Goal: Task Accomplishment & Management: Manage account settings

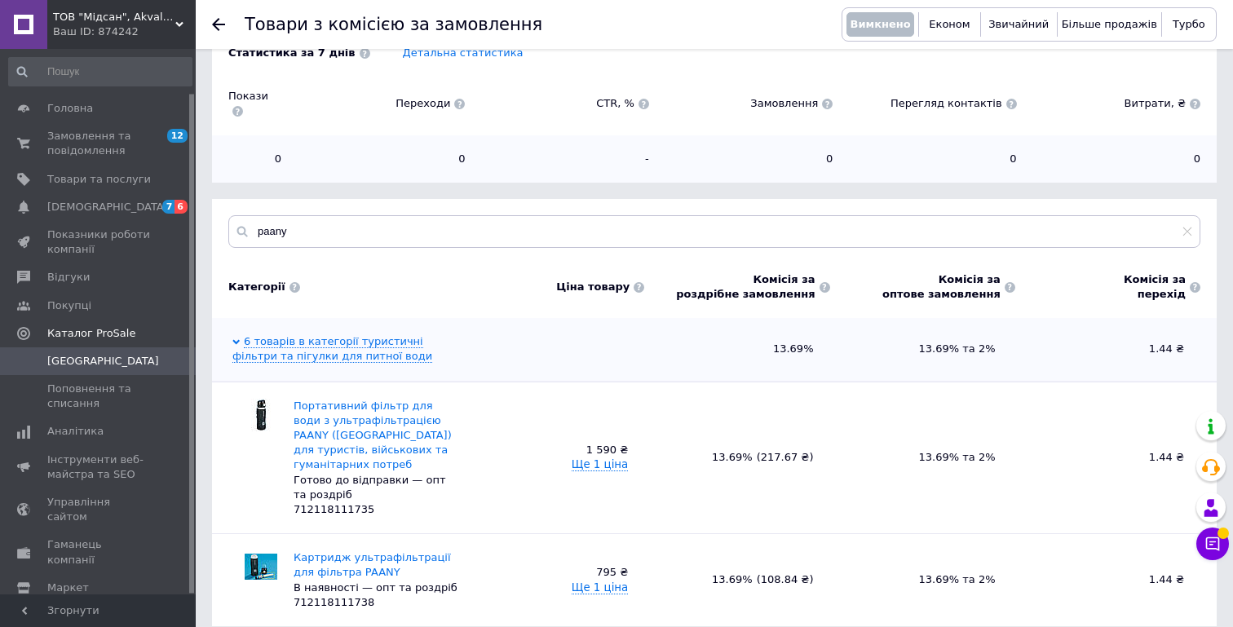
scroll to position [93, 0]
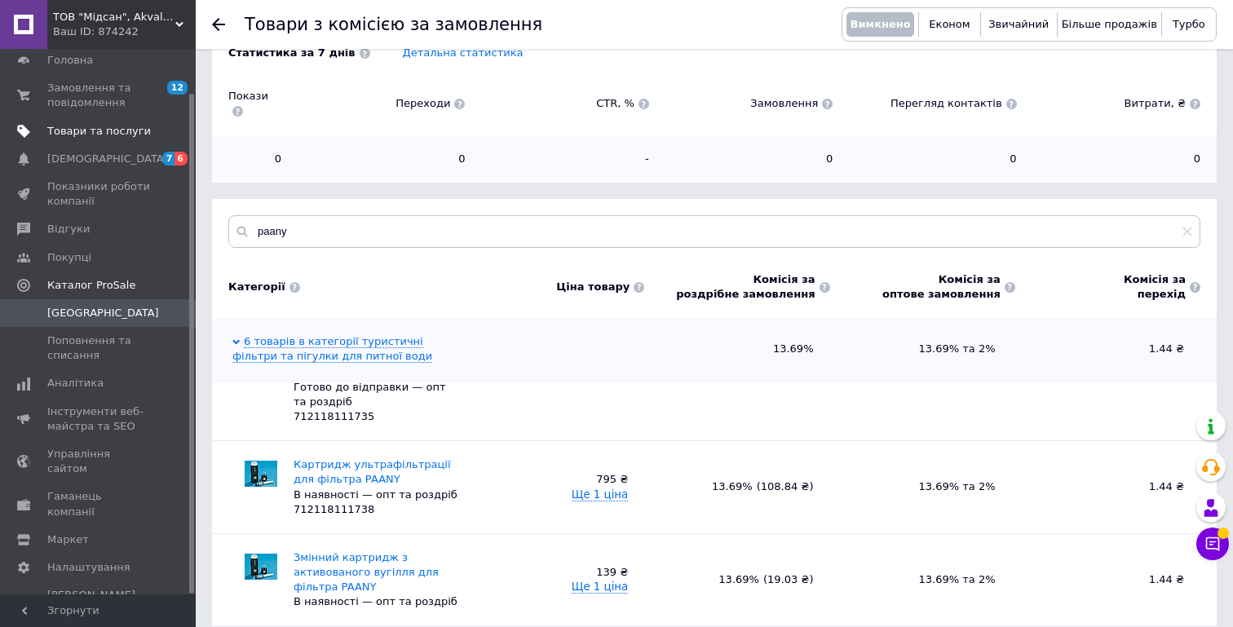
click at [94, 139] on link "Товари та послуги" at bounding box center [100, 131] width 201 height 28
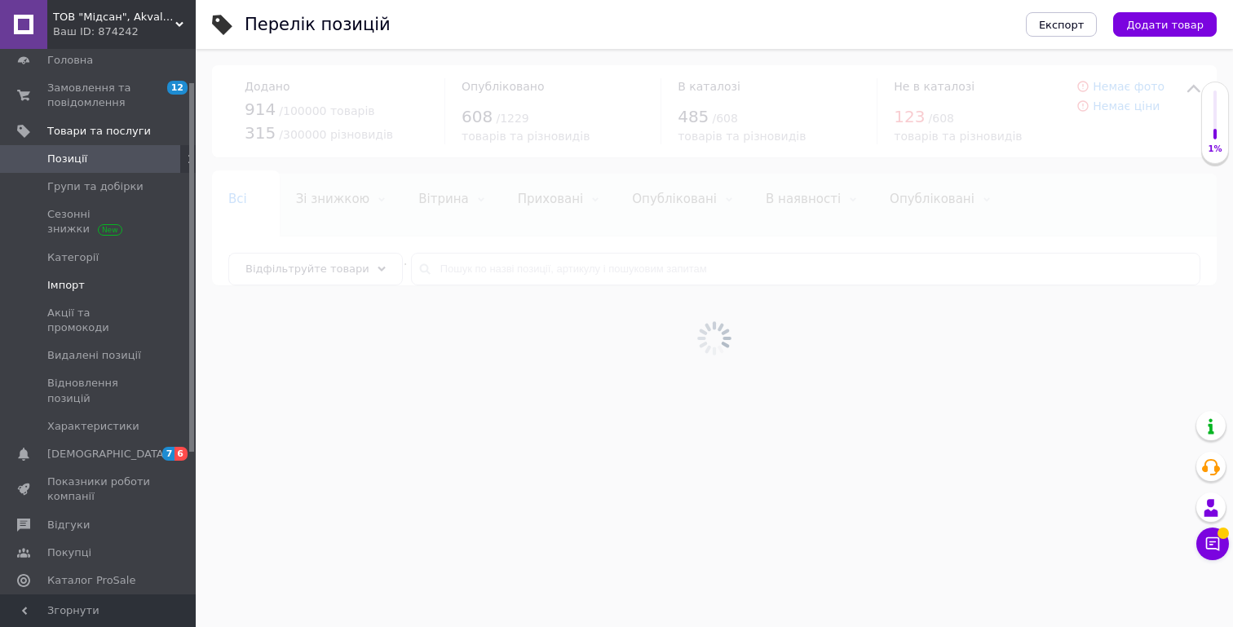
click at [76, 284] on span "Імпорт" at bounding box center [66, 285] width 38 height 15
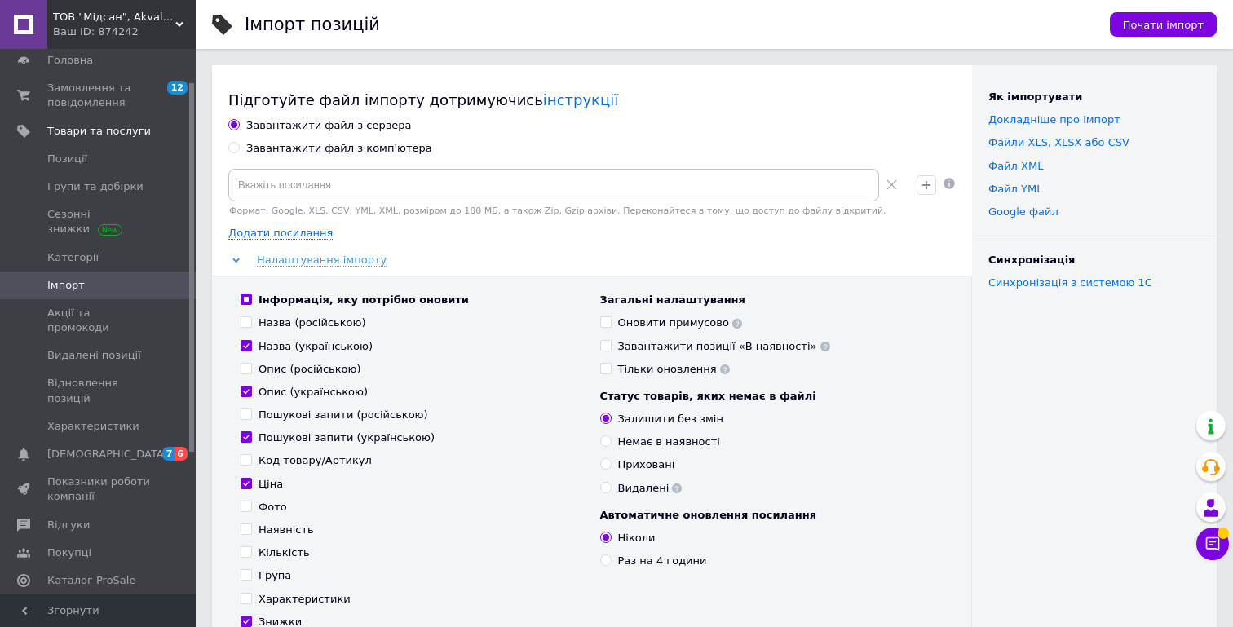
click at [273, 148] on div "Завантажити файл з комп'ютера" at bounding box center [339, 148] width 186 height 15
click at [239, 148] on input "Завантажити файл з комп'ютера" at bounding box center [233, 147] width 11 height 11
radio input "true"
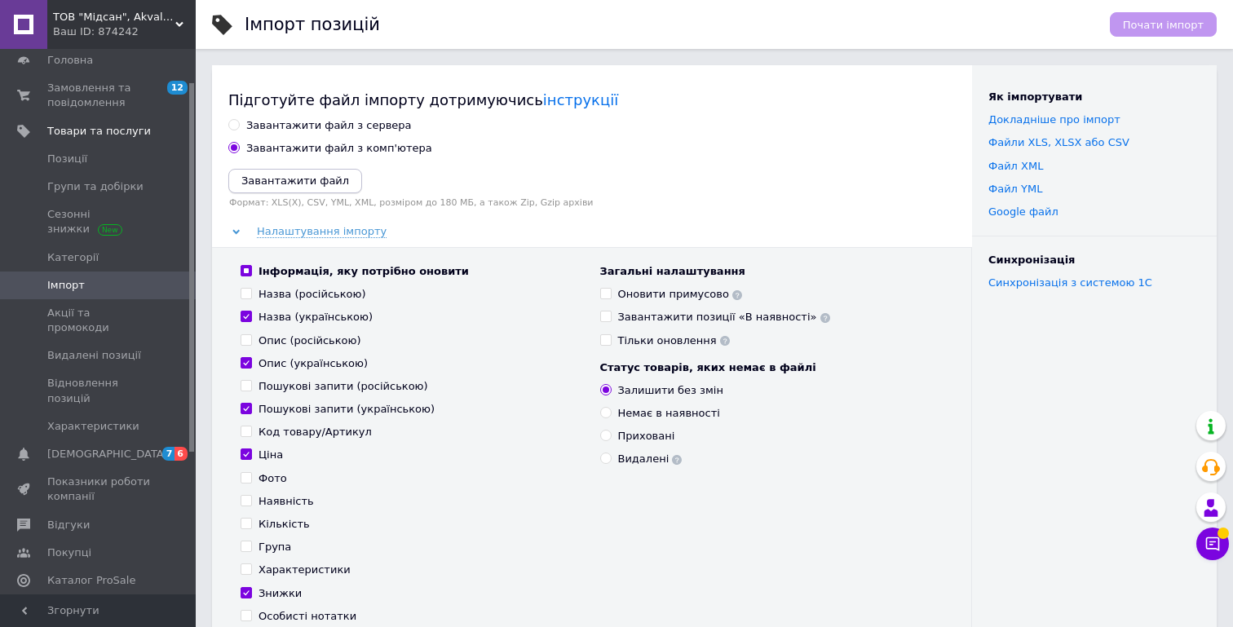
click at [268, 185] on icon "Завантажити файл" at bounding box center [295, 180] width 108 height 12
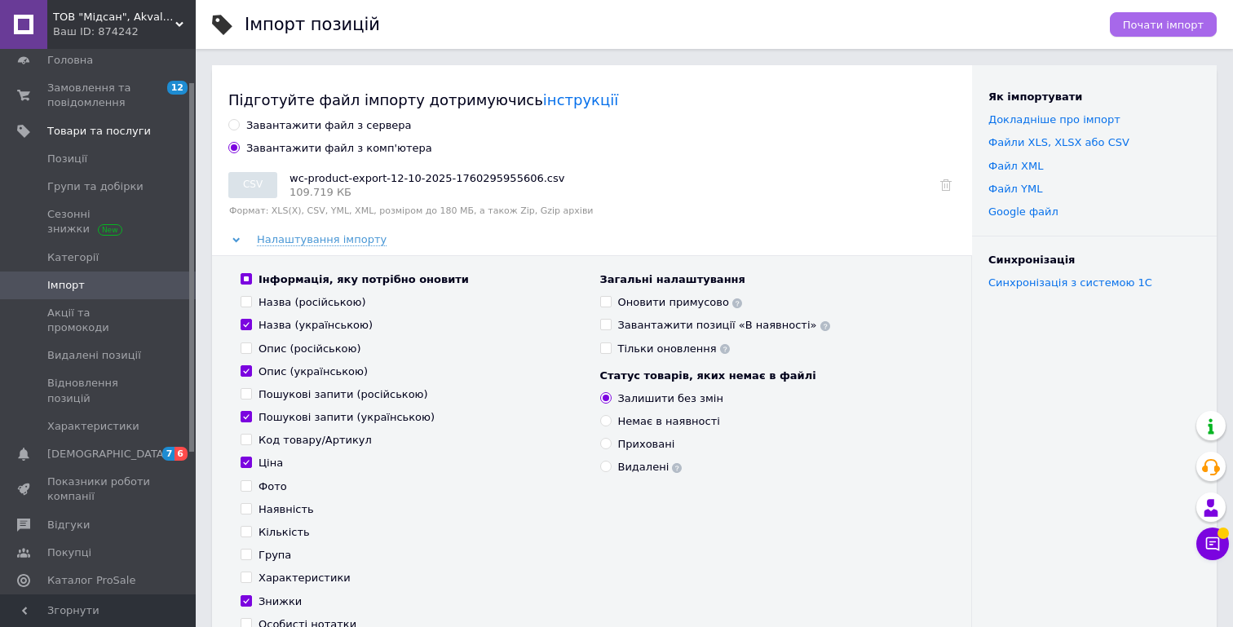
click at [1157, 19] on span "Почати імпорт" at bounding box center [1163, 25] width 81 height 12
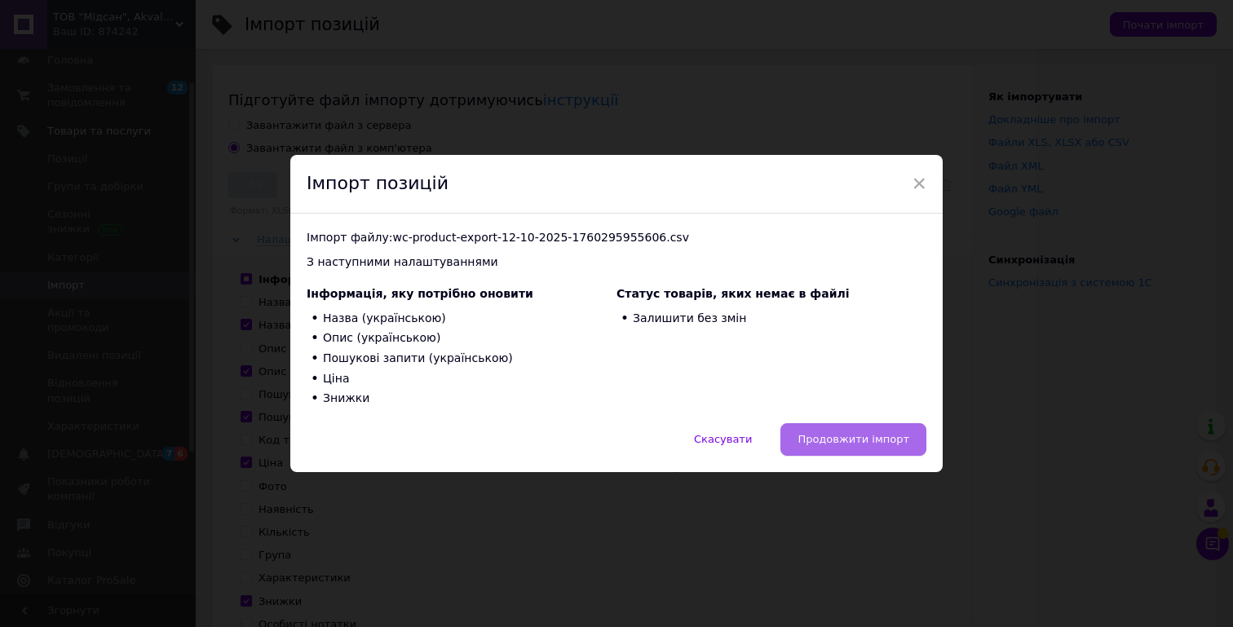
click at [852, 441] on span "Продовжити імпорт" at bounding box center [853, 439] width 112 height 12
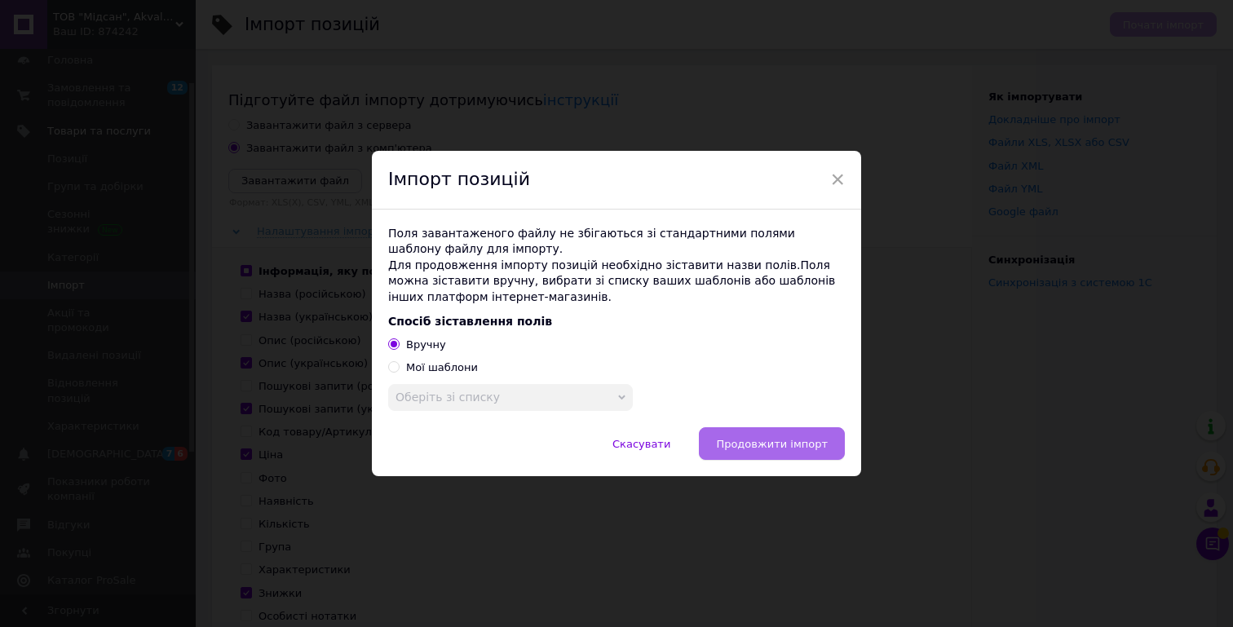
click at [761, 451] on button "Продовжити імпорт" at bounding box center [772, 443] width 146 height 33
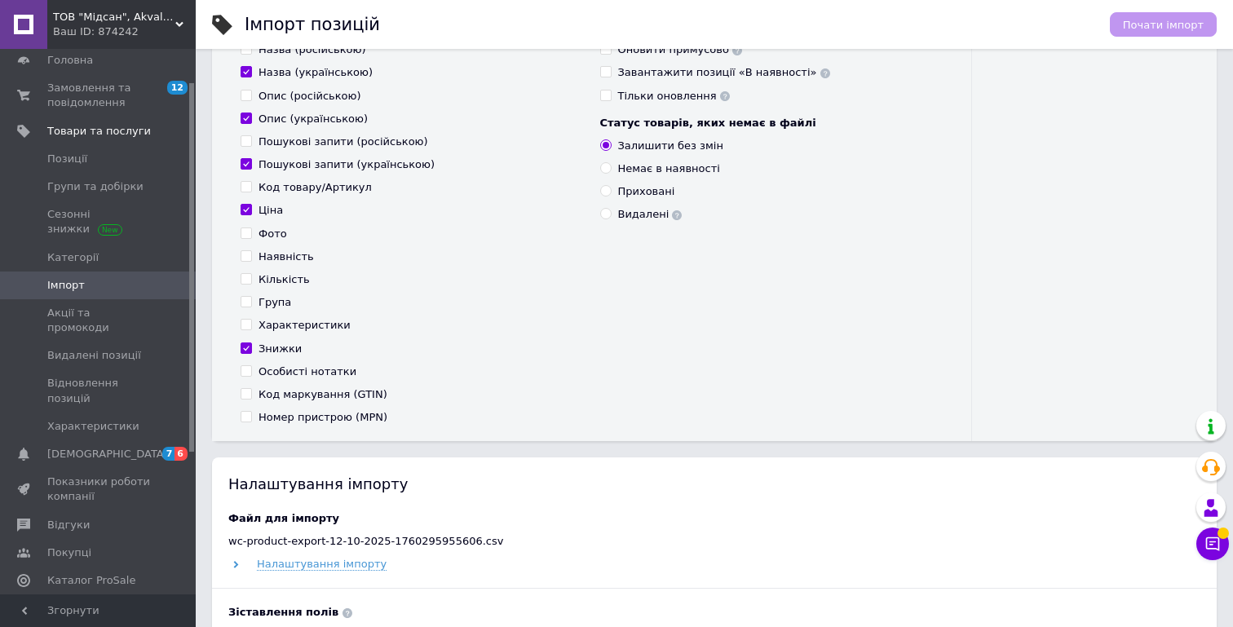
scroll to position [246, 0]
click at [247, 235] on input "Фото" at bounding box center [246, 231] width 11 height 11
checkbox input "true"
click at [247, 253] on input "Наявність" at bounding box center [246, 254] width 11 height 11
checkbox input "true"
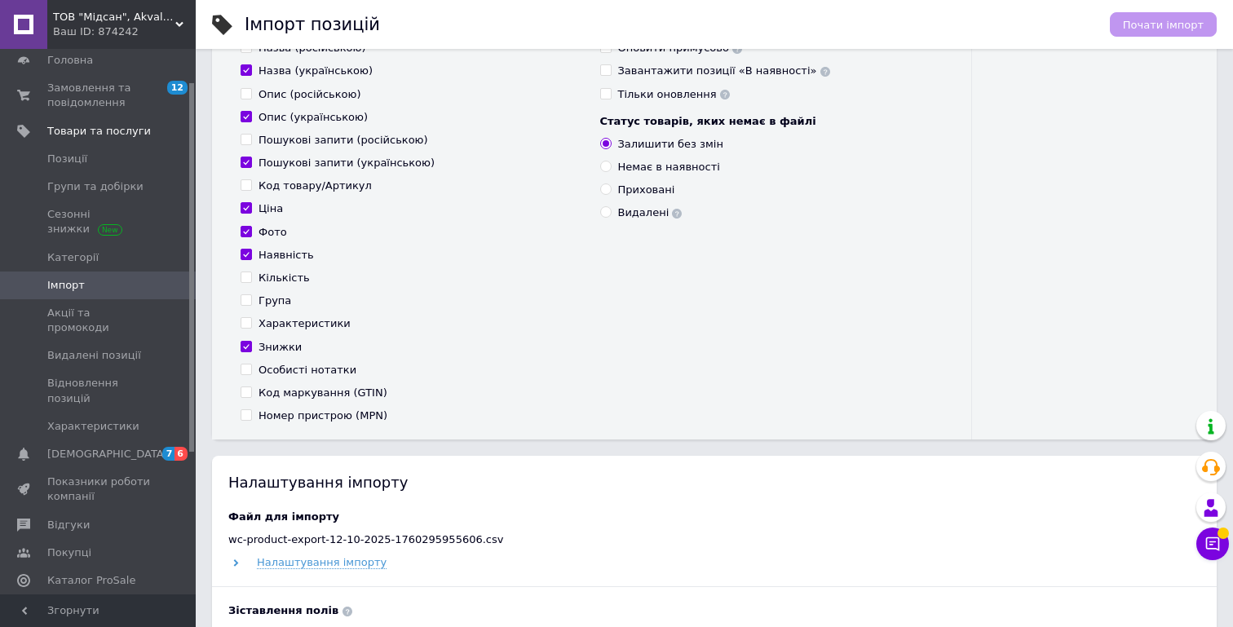
click at [246, 179] on input "Код товару/Артикул" at bounding box center [246, 184] width 11 height 11
checkbox input "true"
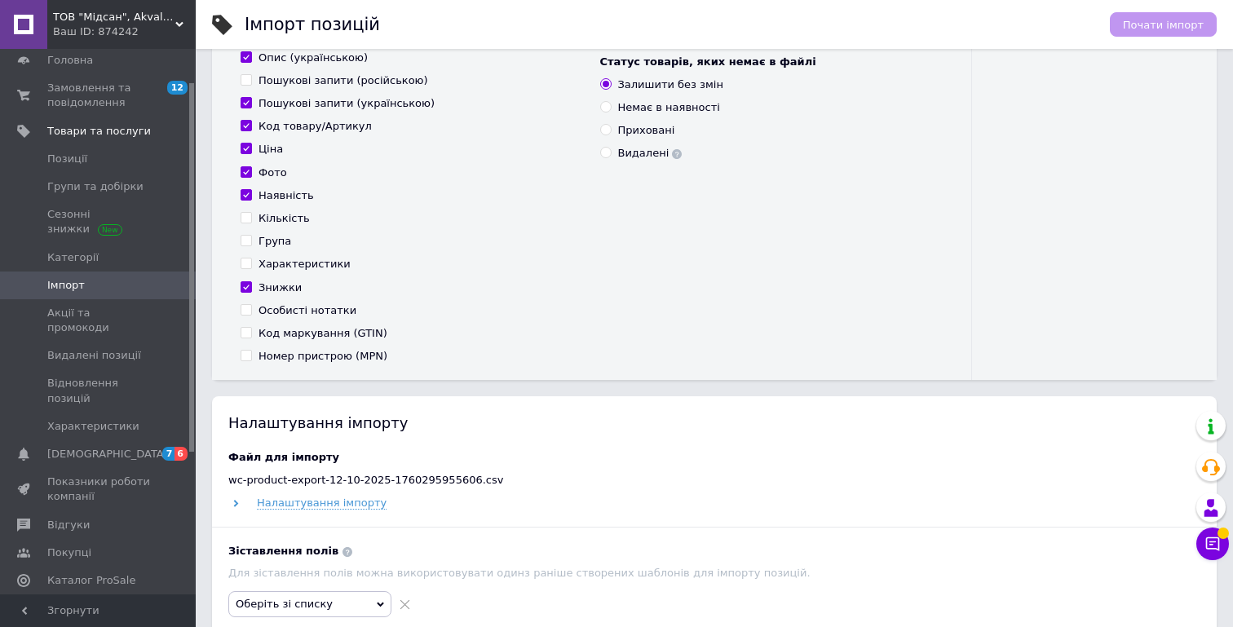
scroll to position [312, 0]
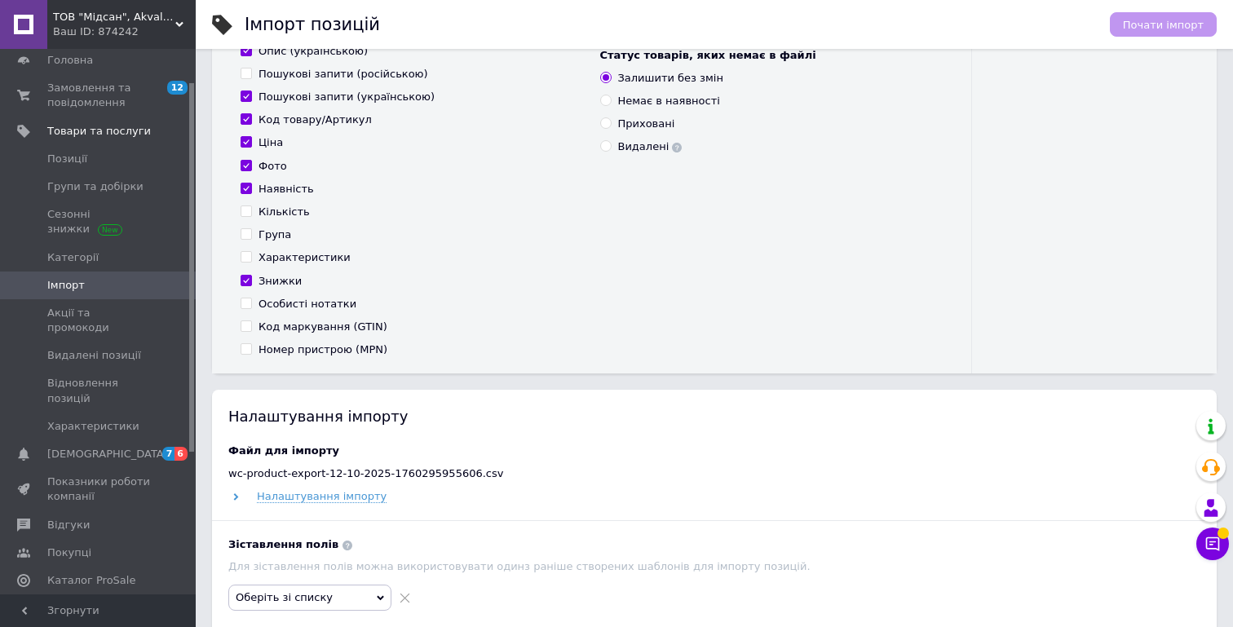
click at [248, 260] on input "Характеристики" at bounding box center [246, 256] width 11 height 11
checkbox input "true"
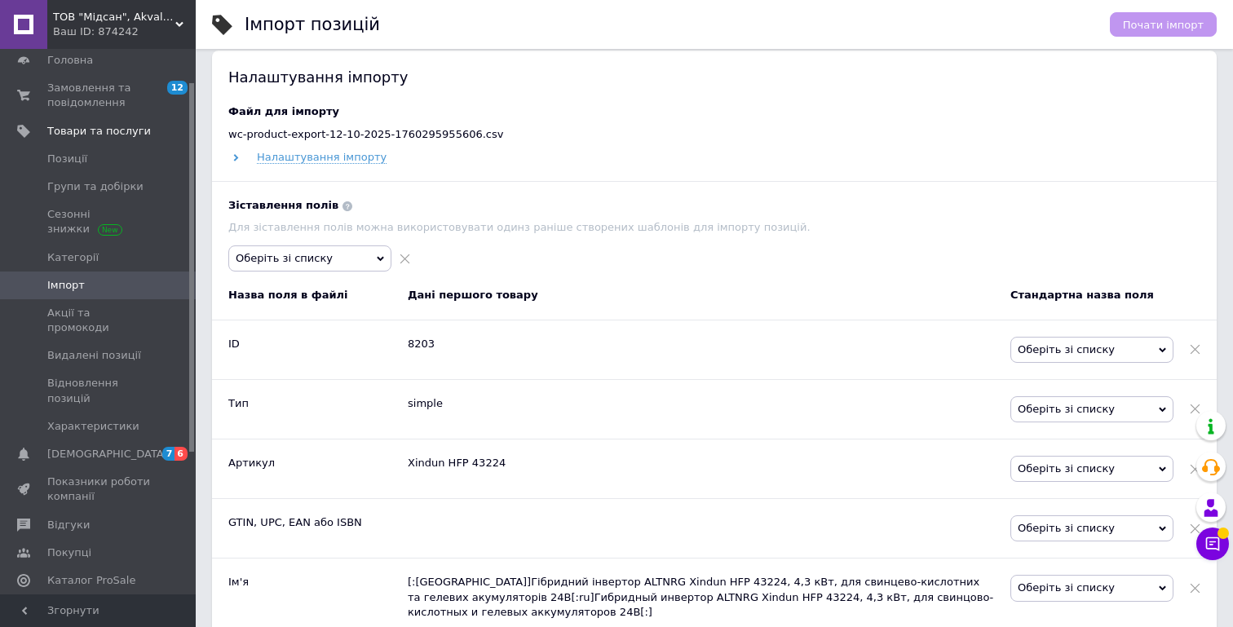
scroll to position [656, 0]
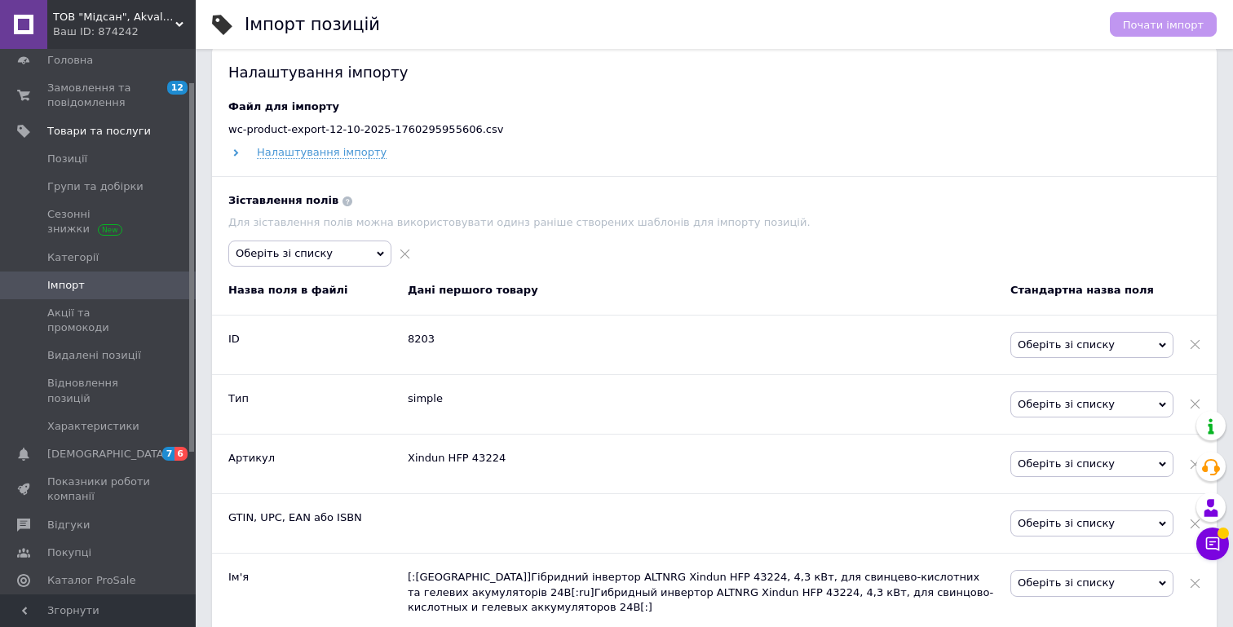
click at [1041, 348] on span "Оберіть зі списку" at bounding box center [1091, 345] width 163 height 26
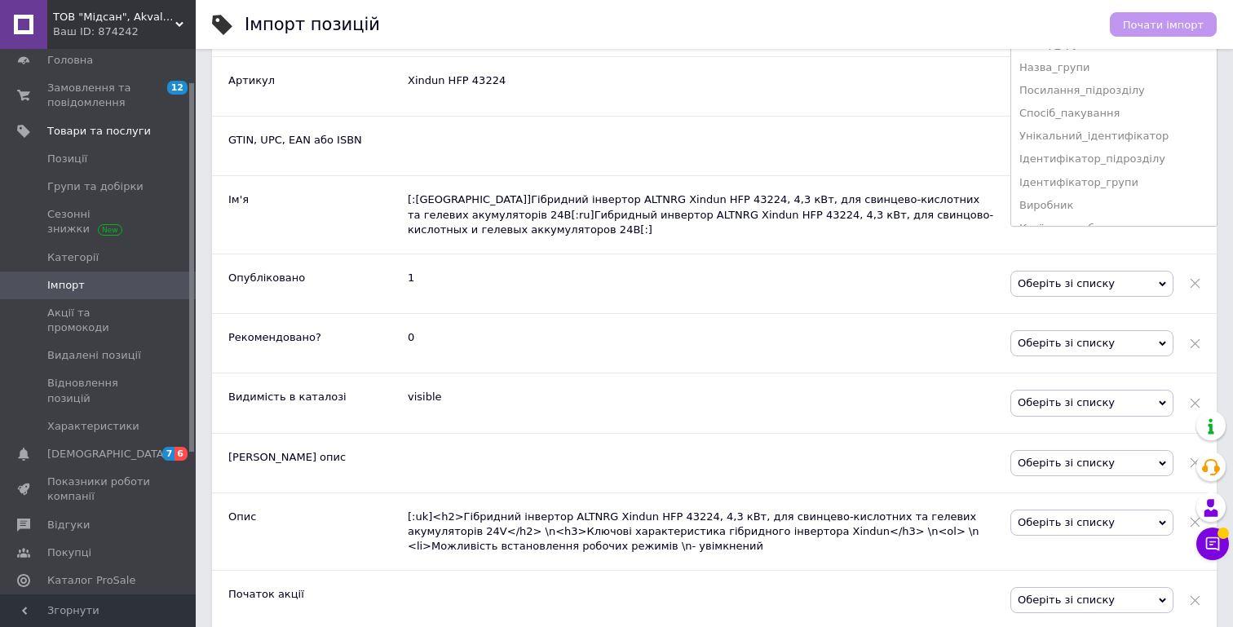
scroll to position [1035, 0]
click at [827, 29] on div "Імпорт позицій" at bounding box center [669, 24] width 849 height 49
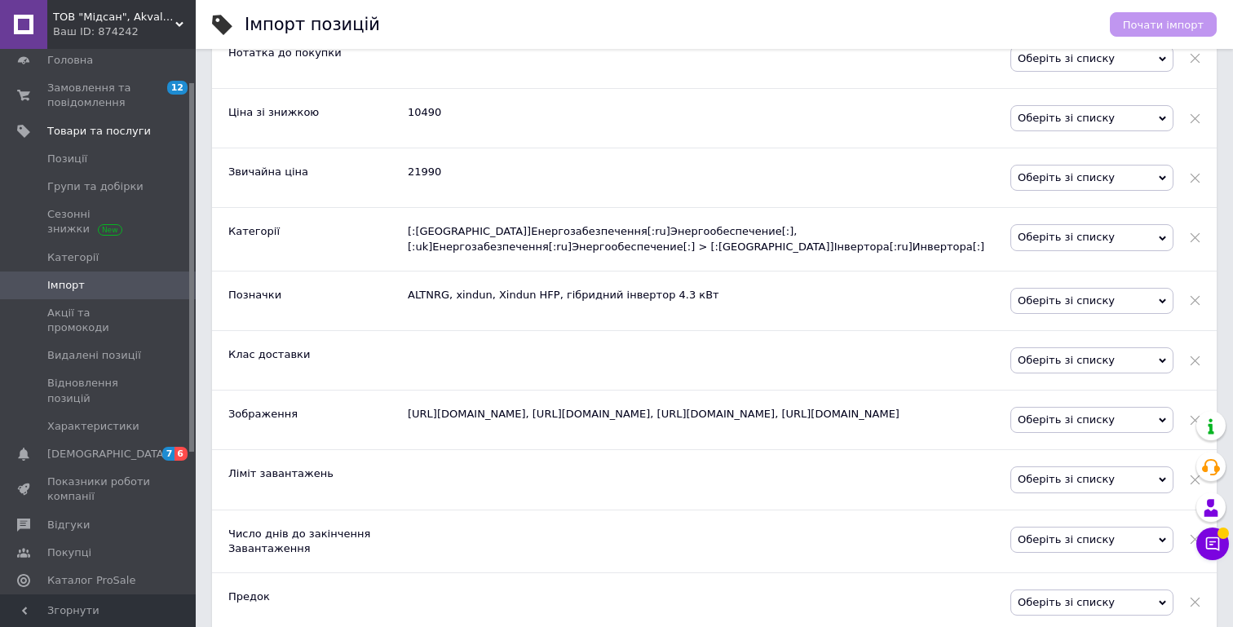
scroll to position [2412, 0]
click at [1168, 301] on span "Оберіть зі списку" at bounding box center [1091, 300] width 163 height 26
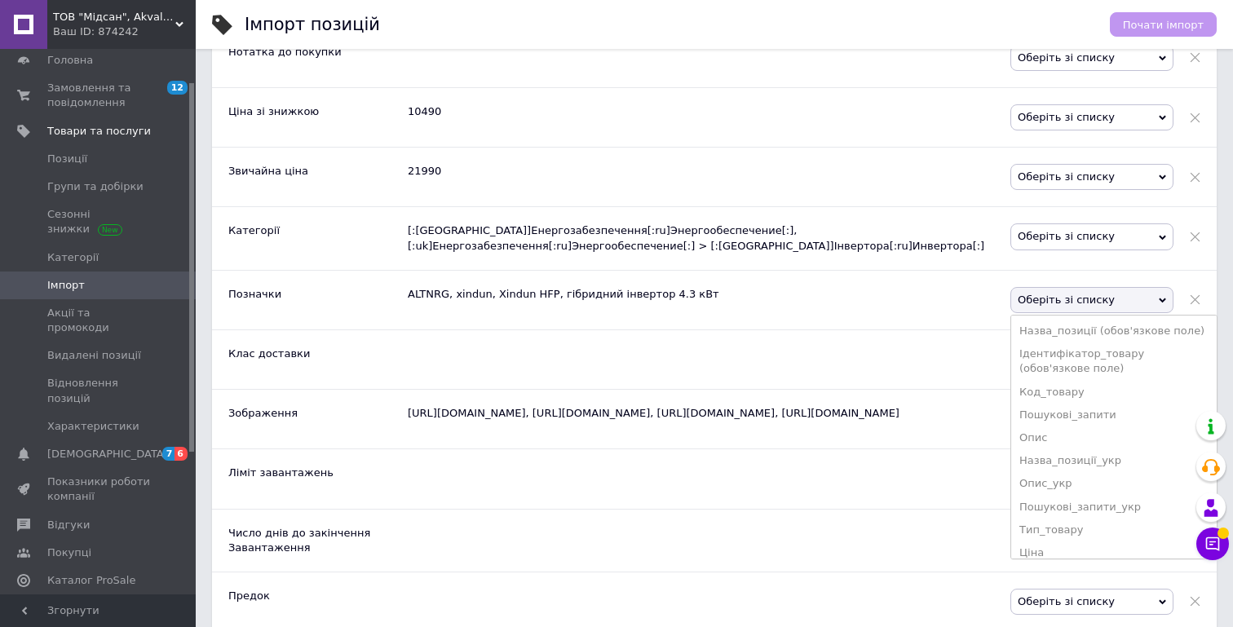
click at [921, 30] on div "Імпорт позицій" at bounding box center [669, 24] width 849 height 49
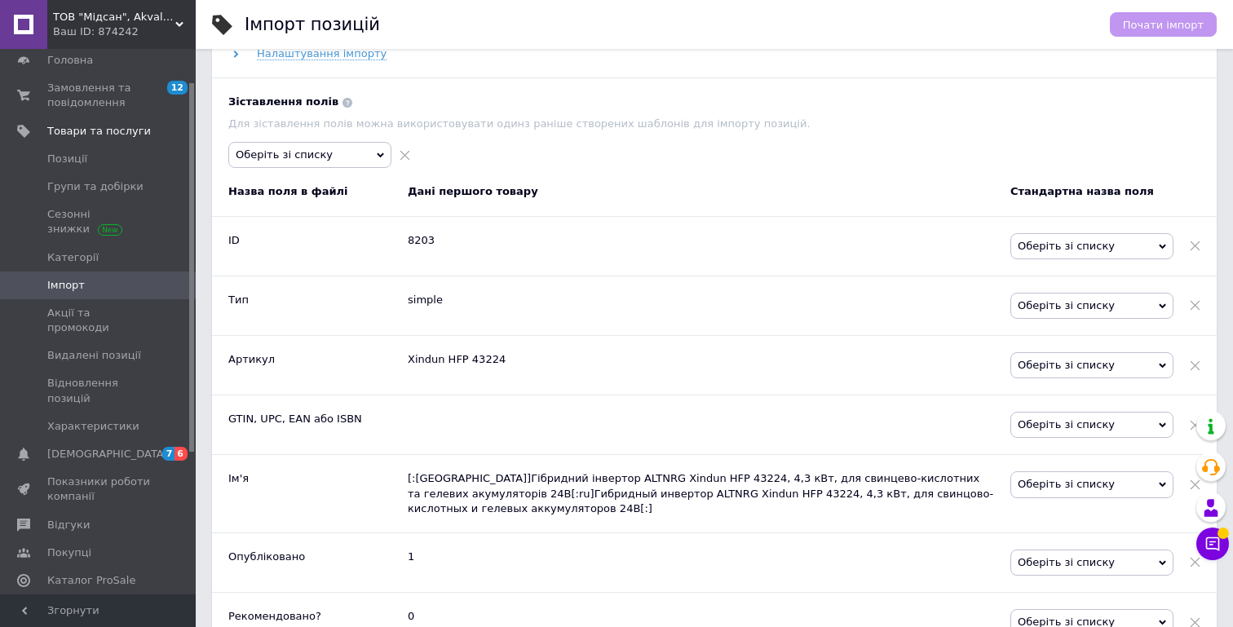
scroll to position [758, 0]
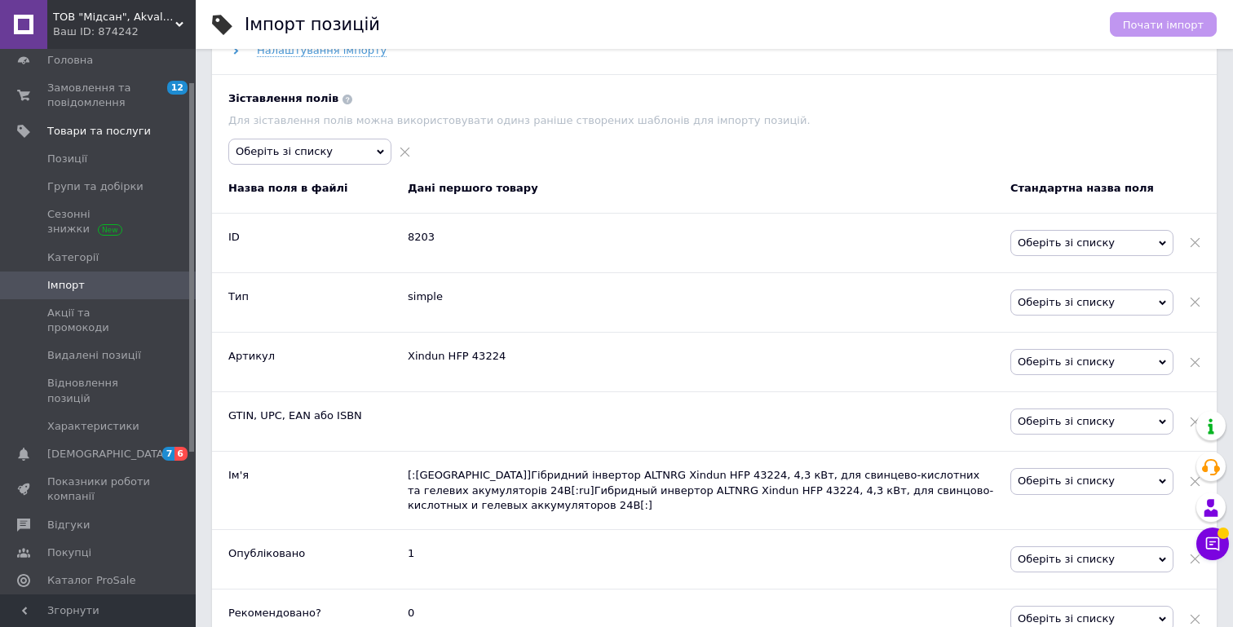
click at [1076, 237] on span "Оберіть зі списку" at bounding box center [1091, 243] width 163 height 26
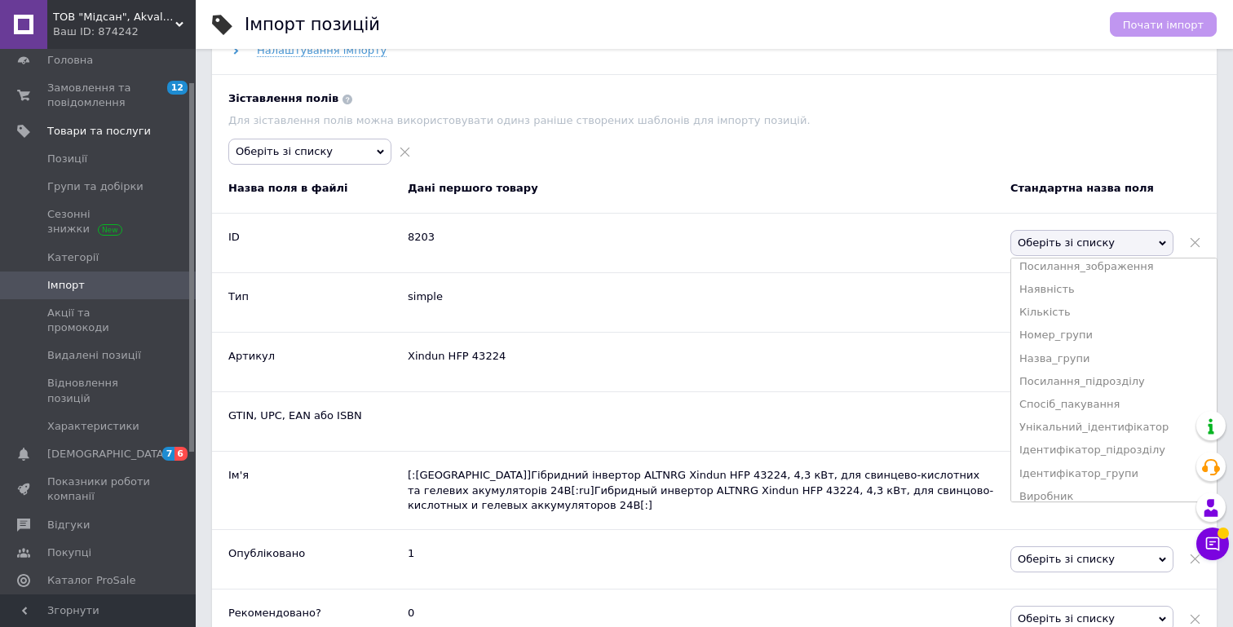
click at [925, 131] on div "Для зіставлення полів можна використовувати один з раніше створених шаблонів дл…" at bounding box center [714, 139] width 972 height 51
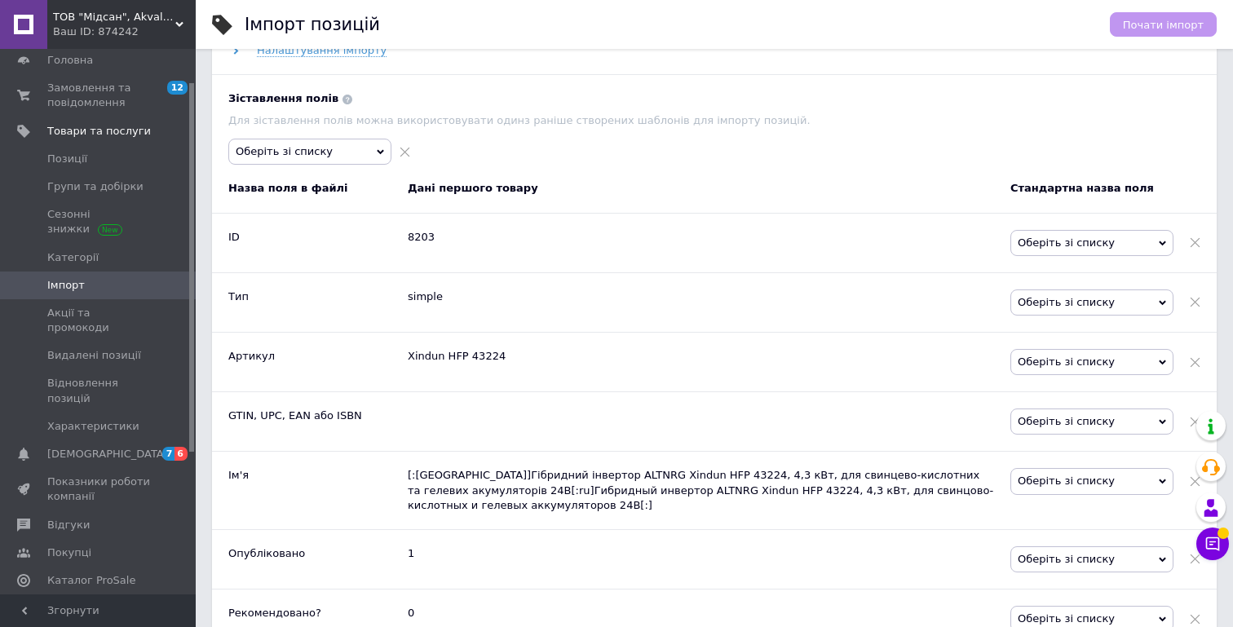
click at [1191, 240] on span at bounding box center [1195, 243] width 11 height 26
click at [1196, 237] on span at bounding box center [1195, 243] width 11 height 26
click at [1194, 293] on span at bounding box center [1195, 302] width 11 height 26
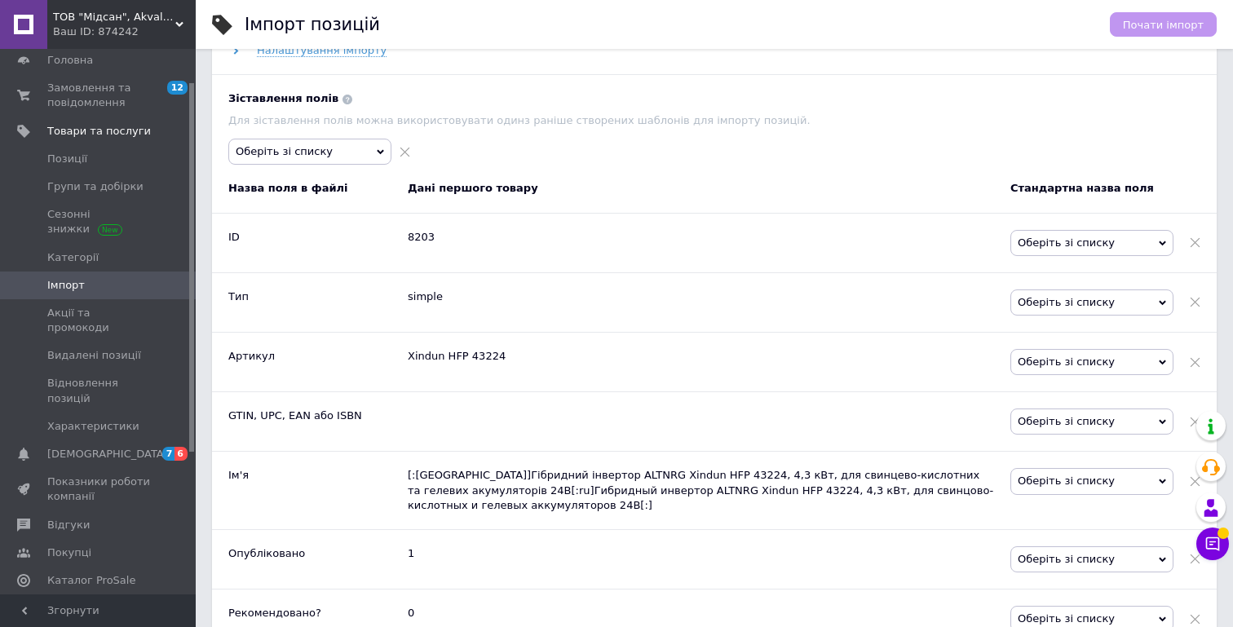
click at [1162, 240] on icon at bounding box center [1162, 243] width 7 height 7
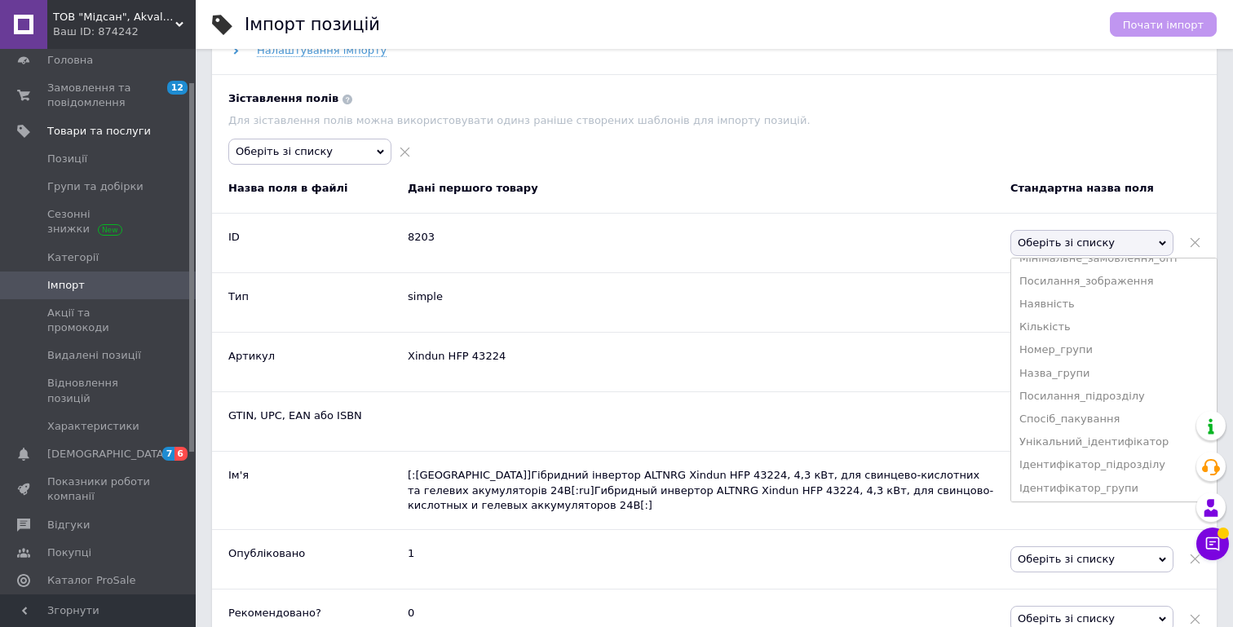
click at [1053, 147] on div "Для зіставлення полів можна використовувати один з раніше створених шаблонів дл…" at bounding box center [714, 139] width 972 height 51
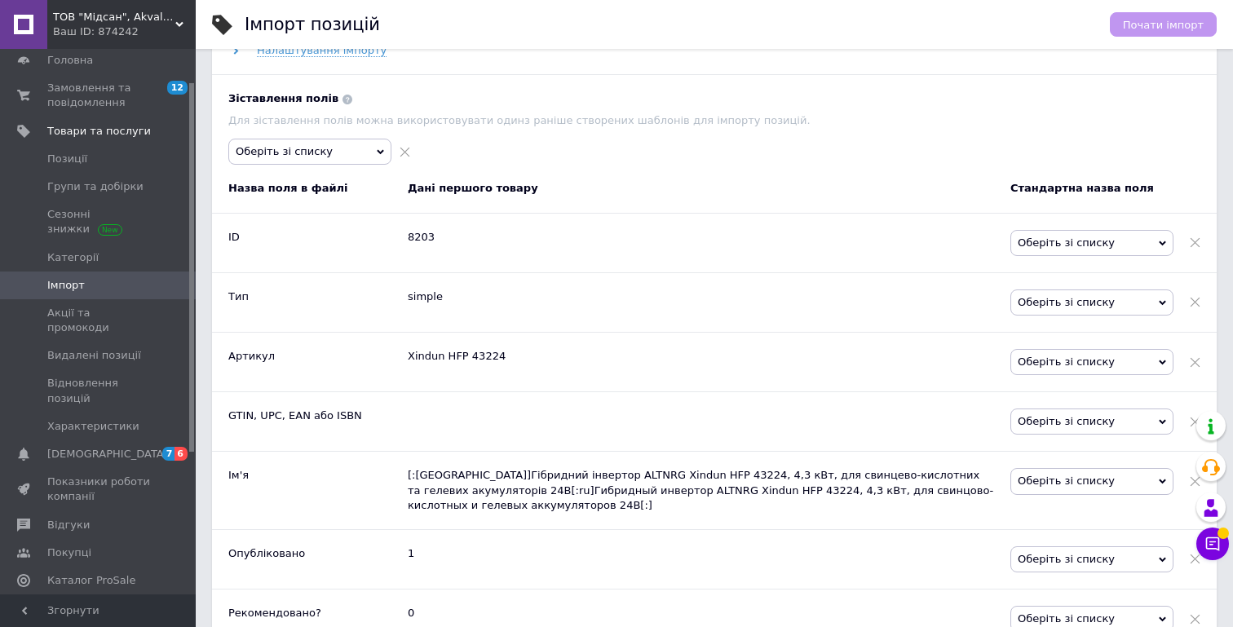
click at [1159, 361] on icon at bounding box center [1162, 362] width 7 height 7
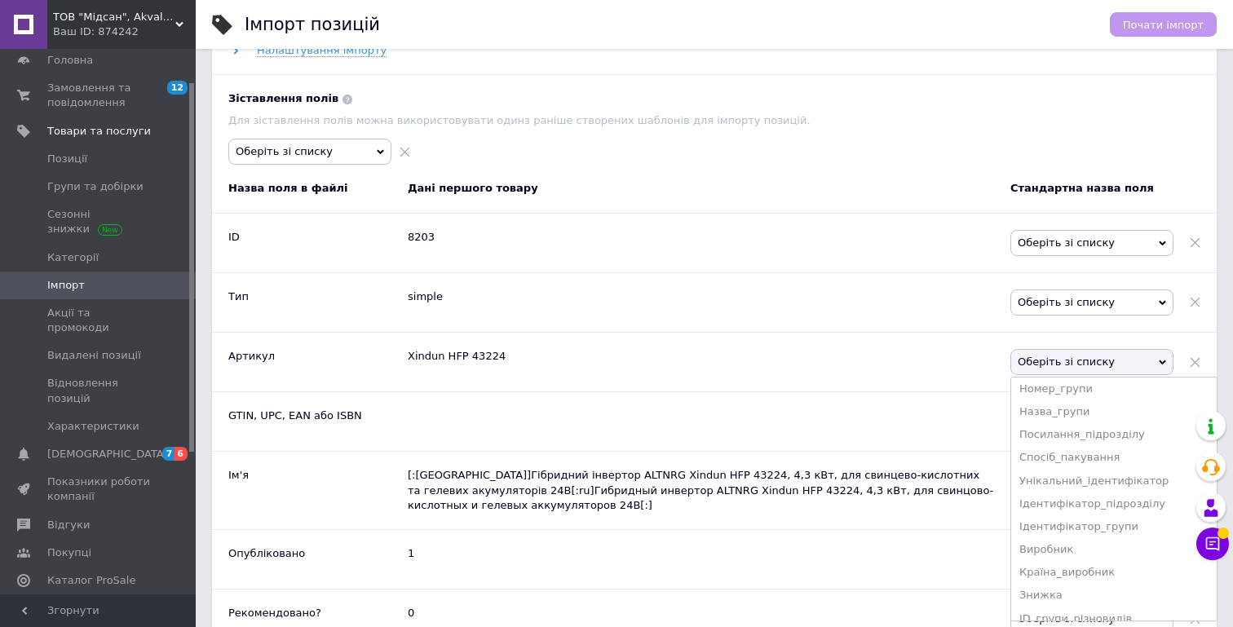
scroll to position [445, 0]
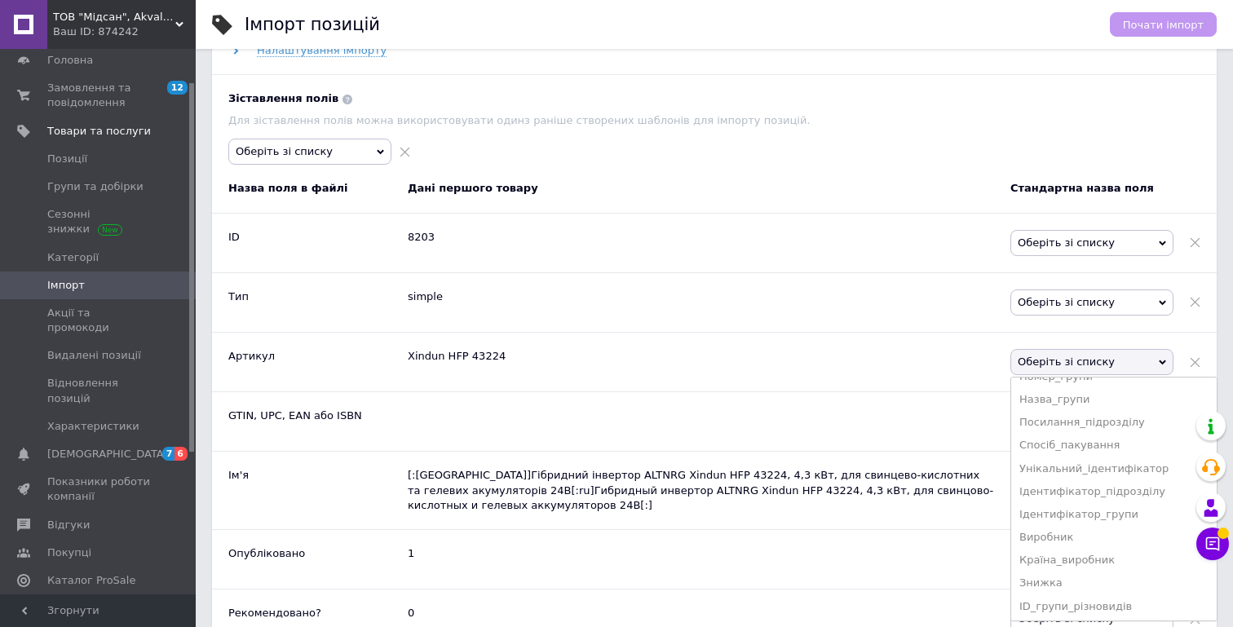
click at [373, 148] on span "Оберіть зі списку" at bounding box center [309, 152] width 163 height 26
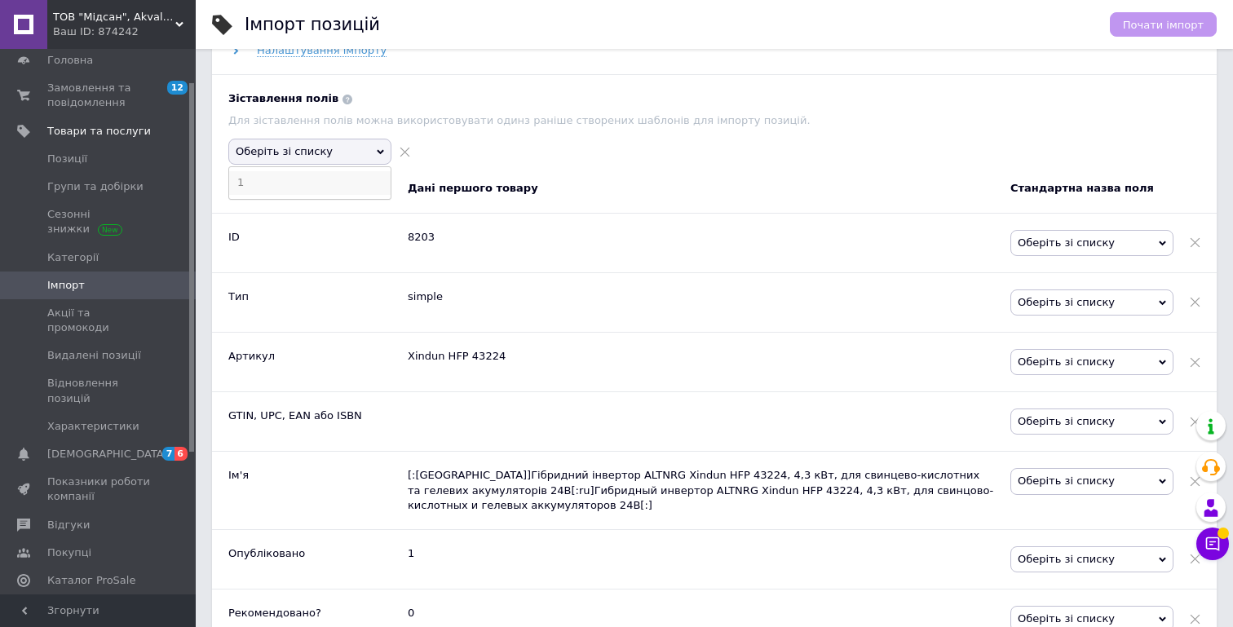
click at [330, 183] on li "1" at bounding box center [309, 182] width 161 height 23
click at [364, 150] on div "1" at bounding box center [309, 152] width 163 height 26
click at [383, 147] on div "1" at bounding box center [309, 152] width 163 height 26
click at [381, 148] on icon at bounding box center [380, 151] width 7 height 7
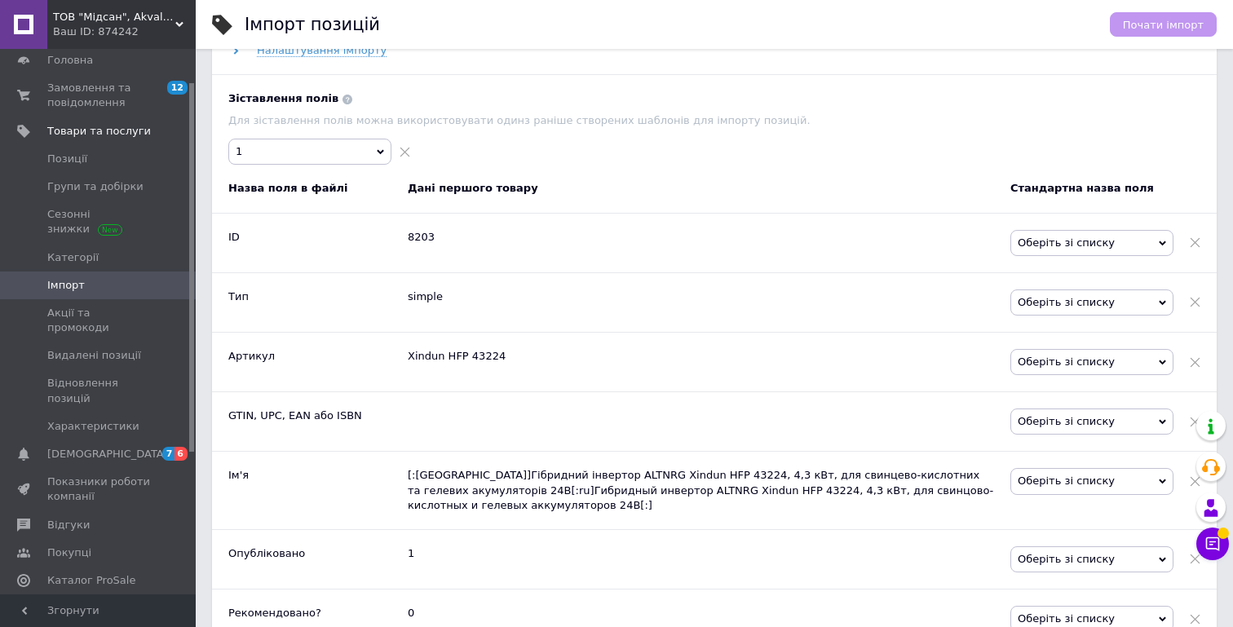
click at [381, 148] on icon at bounding box center [380, 151] width 7 height 7
click at [409, 148] on span at bounding box center [405, 152] width 11 height 26
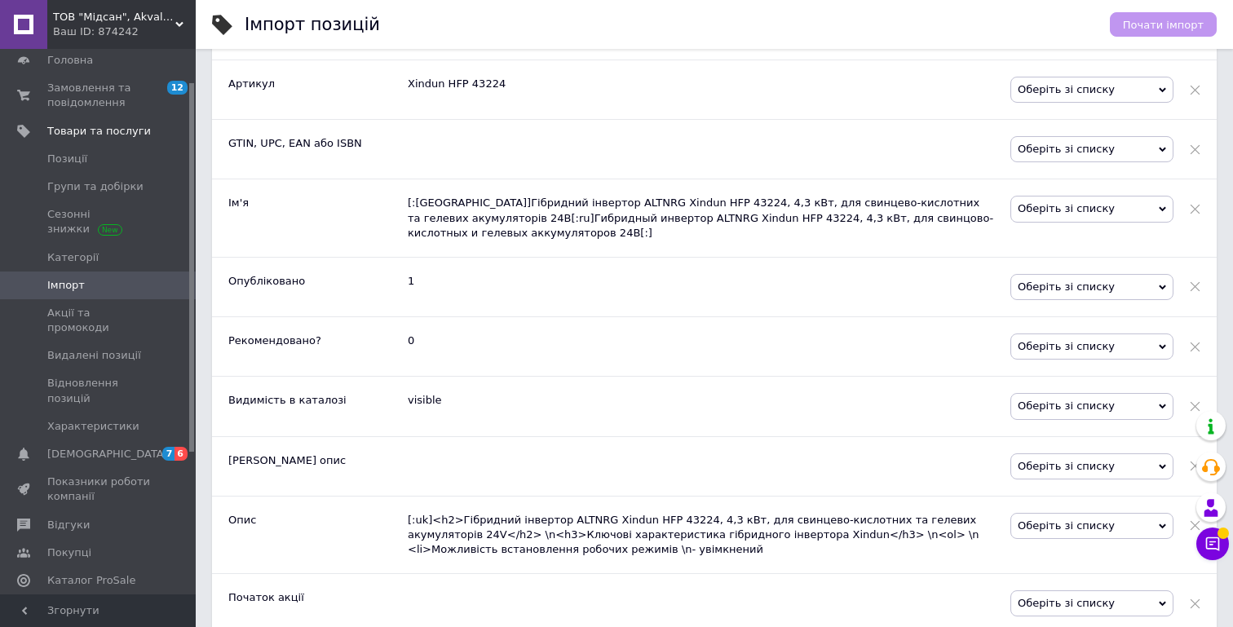
scroll to position [1007, 0]
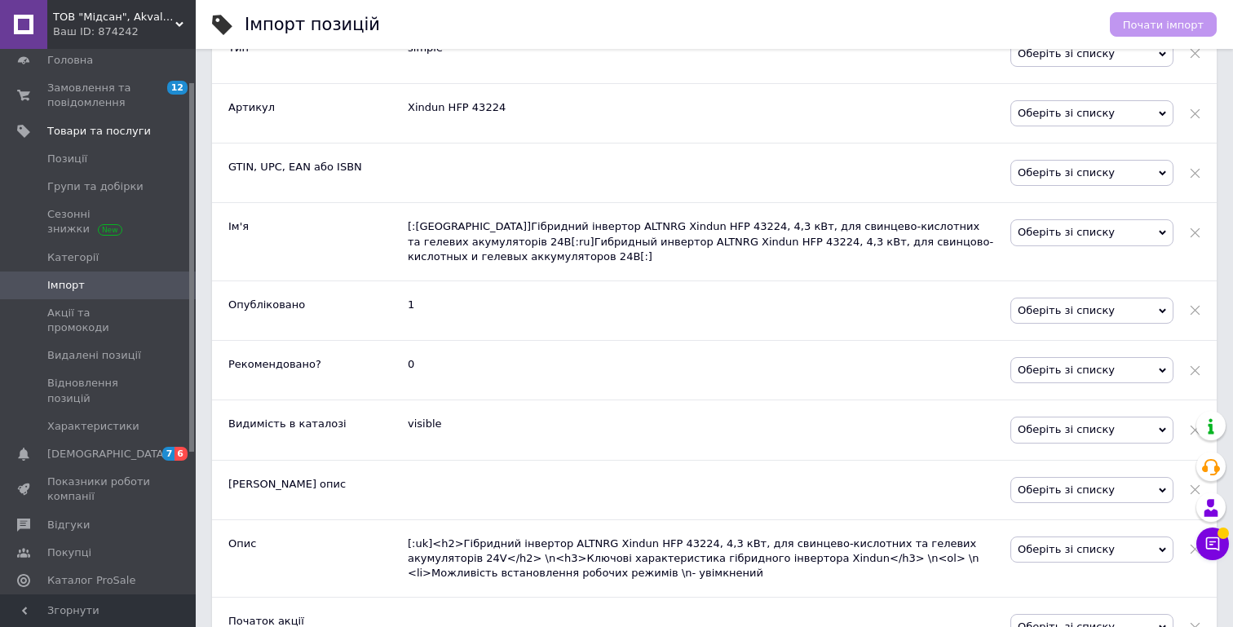
click at [1088, 226] on span "Оберіть зі списку" at bounding box center [1091, 232] width 163 height 26
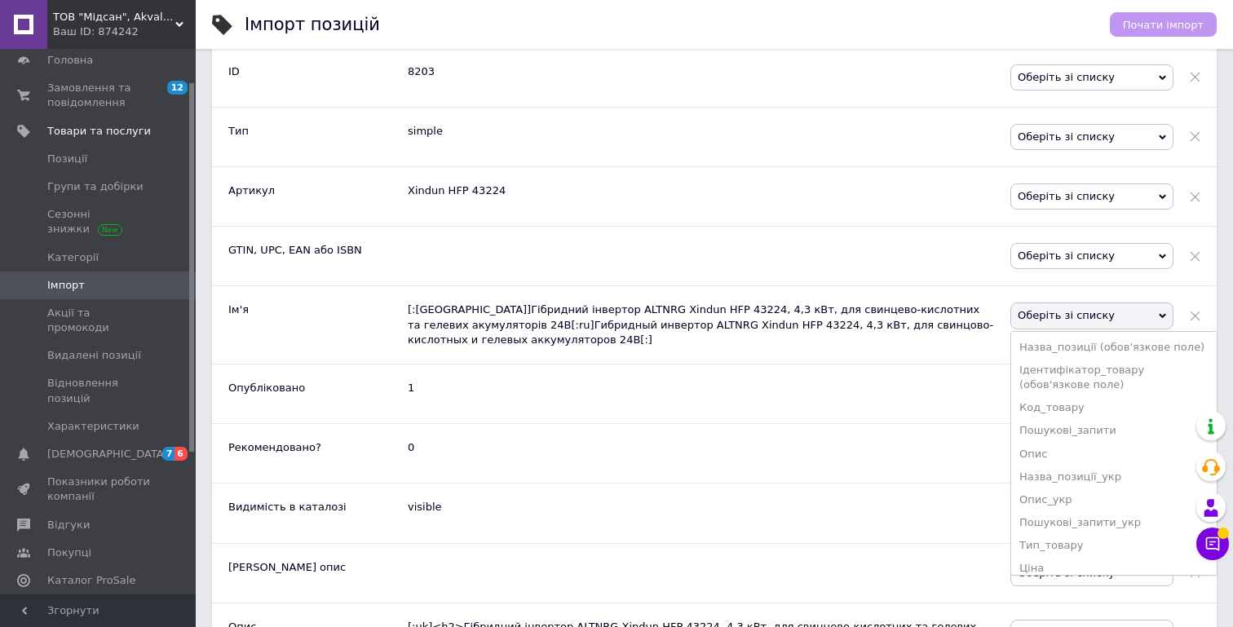
scroll to position [919, 0]
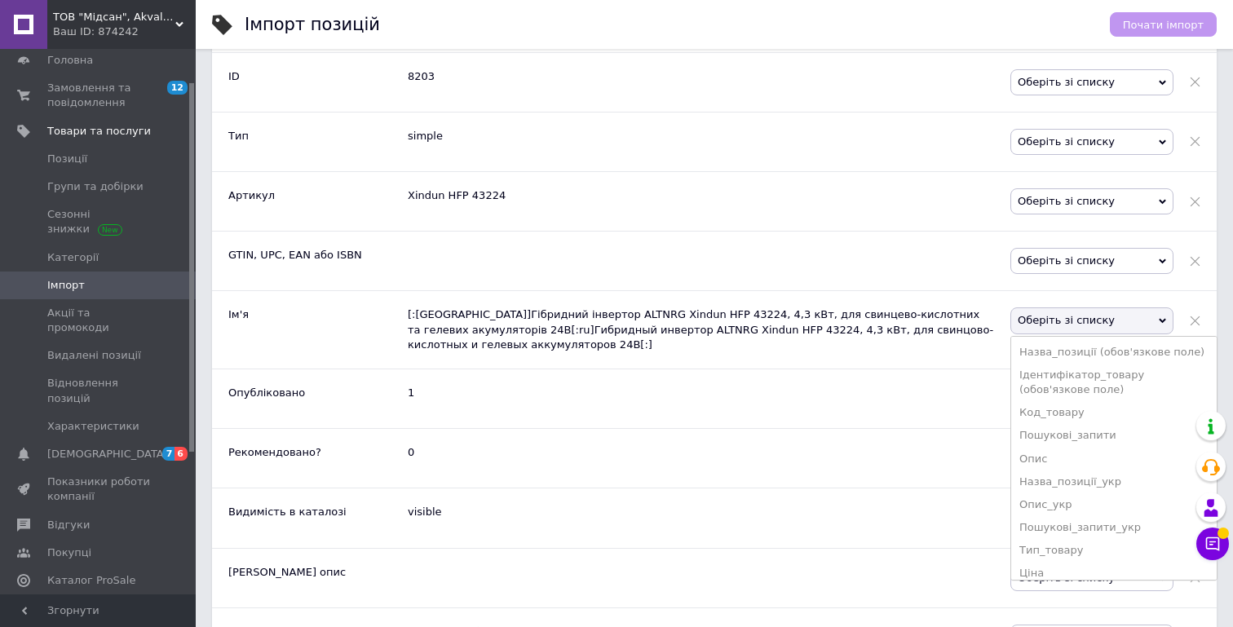
click at [1075, 202] on span "Оберіть зі списку" at bounding box center [1091, 201] width 163 height 26
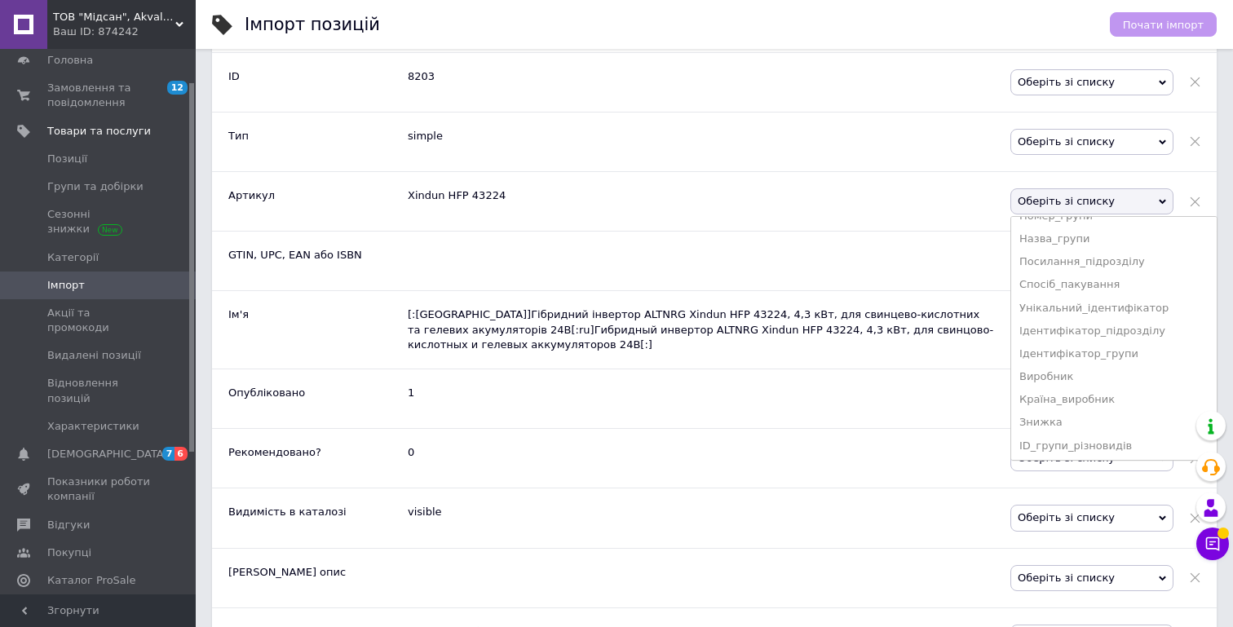
scroll to position [431, 0]
click at [1061, 320] on li "Унікальний_ідентифікатор" at bounding box center [1113, 322] width 205 height 23
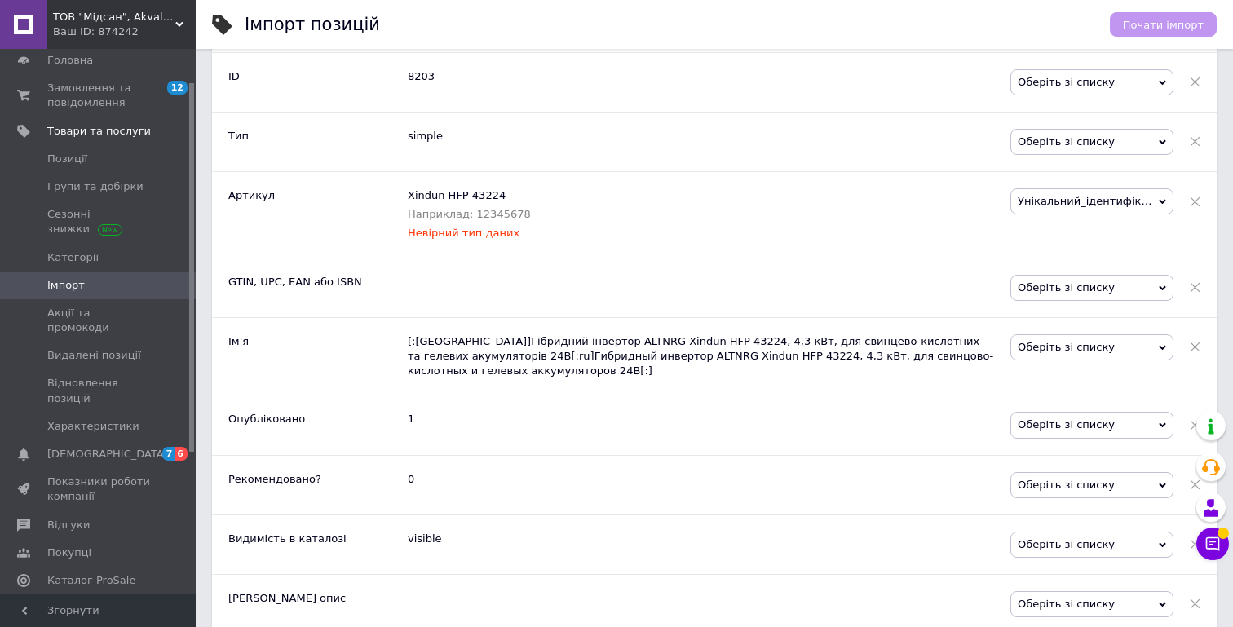
click at [1044, 197] on span "Унікальний_ідентифікатор" at bounding box center [1091, 201] width 163 height 26
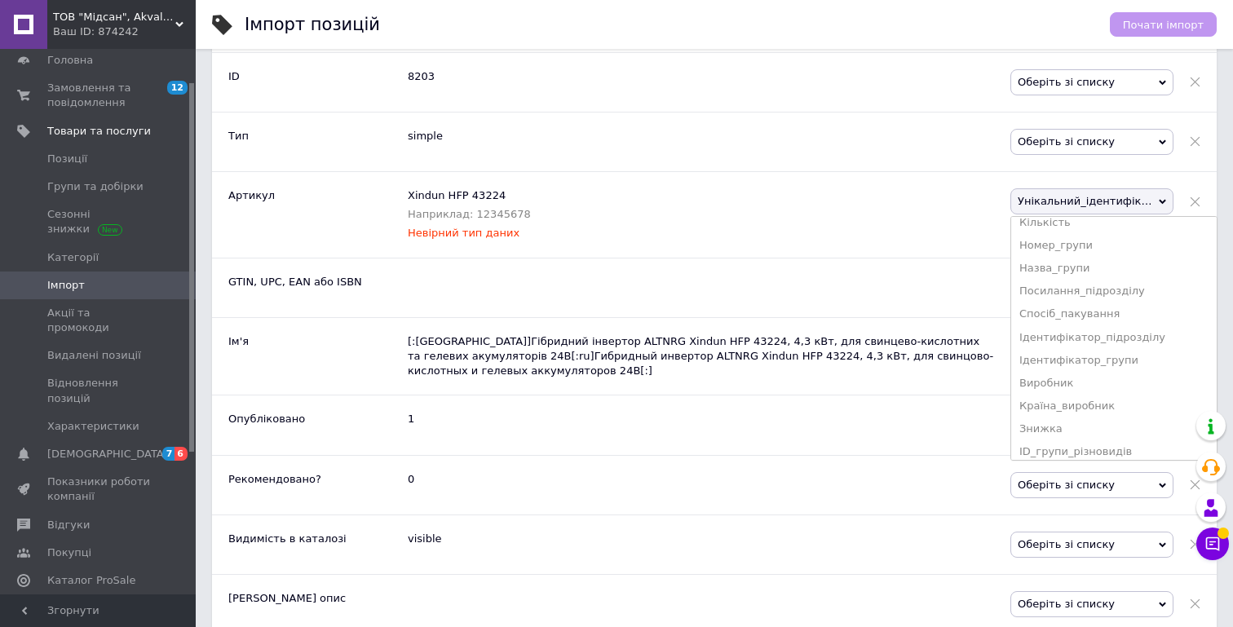
click at [925, 210] on div "Наприклад: 12345678" at bounding box center [701, 214] width 586 height 15
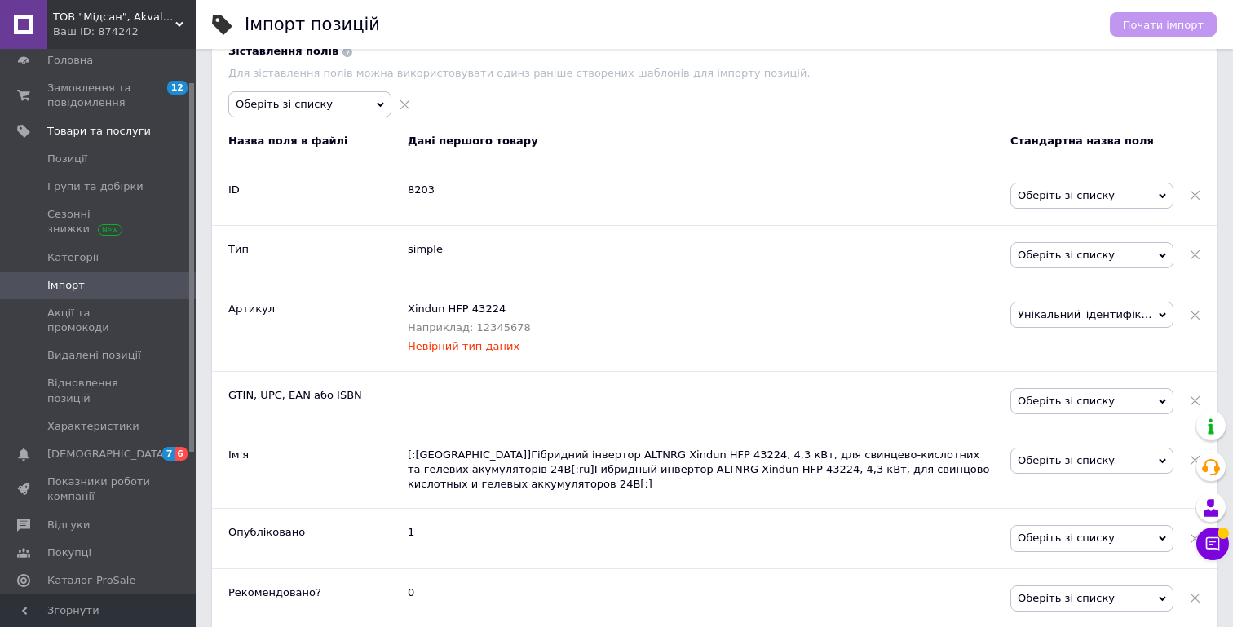
scroll to position [804, 0]
click at [1071, 315] on span "Унікальний_ідентифікатор" at bounding box center [1091, 316] width 163 height 26
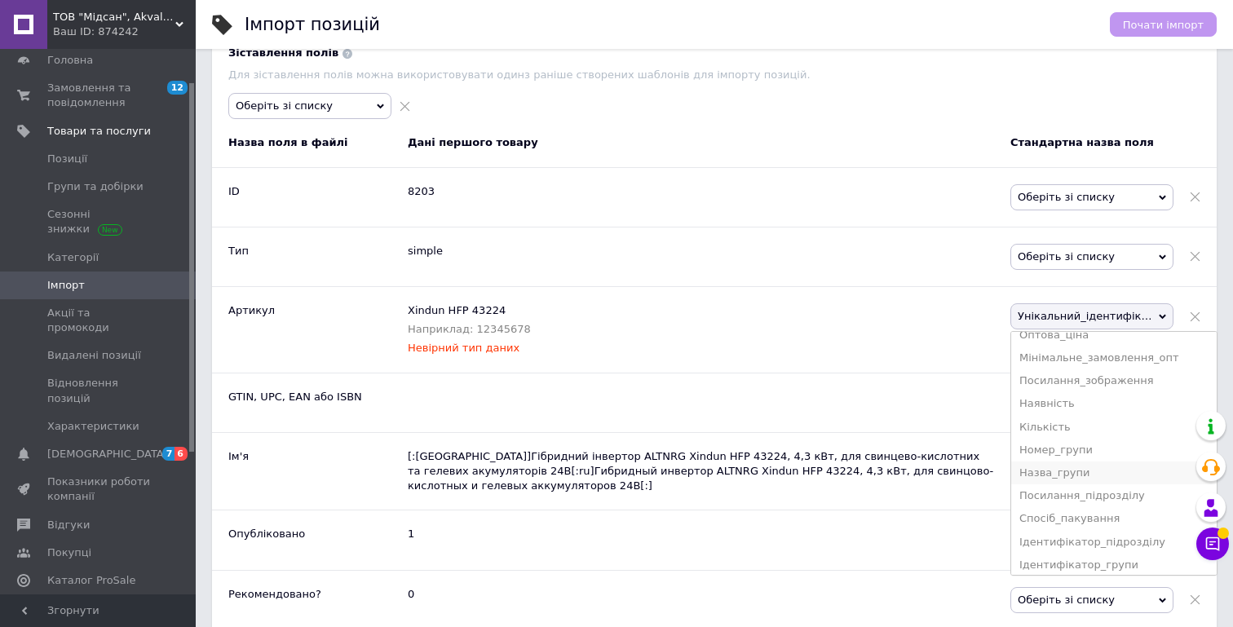
scroll to position [304, 0]
click at [948, 341] on div "Невірний тип даних" at bounding box center [701, 348] width 586 height 15
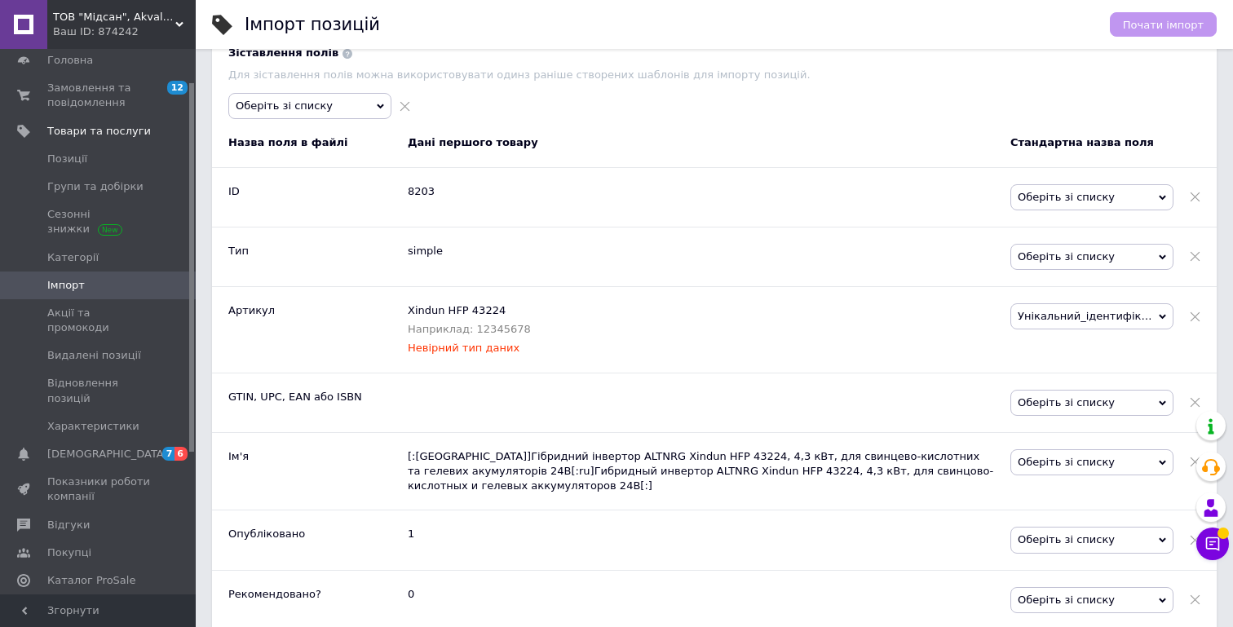
click at [1191, 311] on span at bounding box center [1195, 316] width 11 height 26
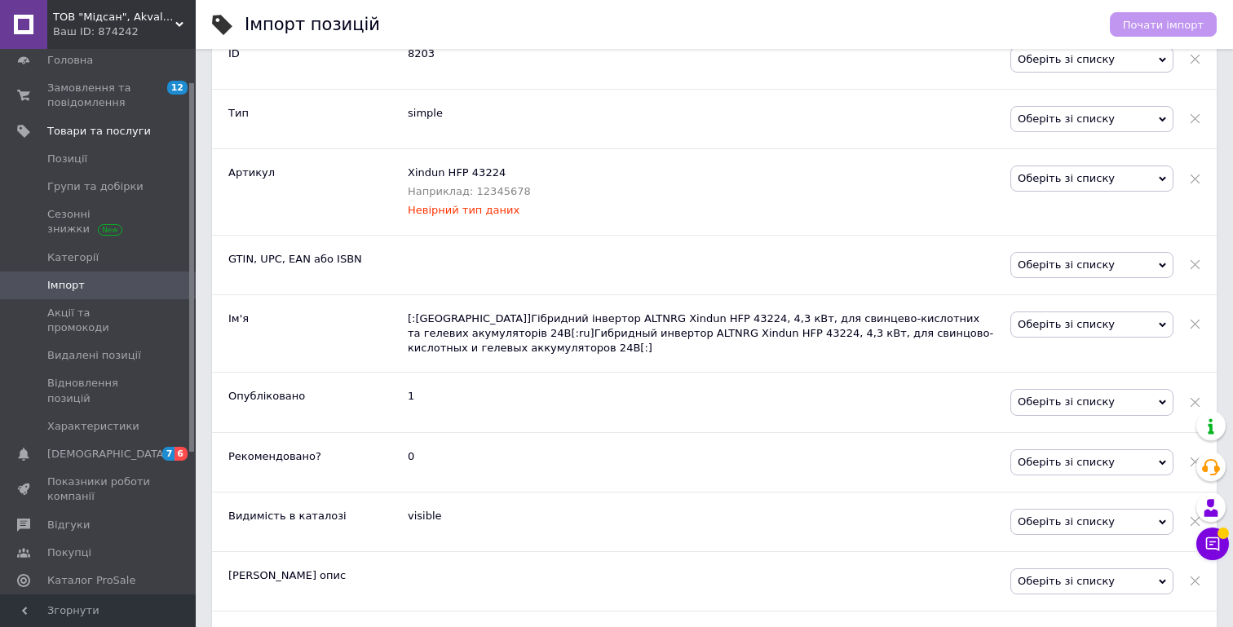
scroll to position [945, 0]
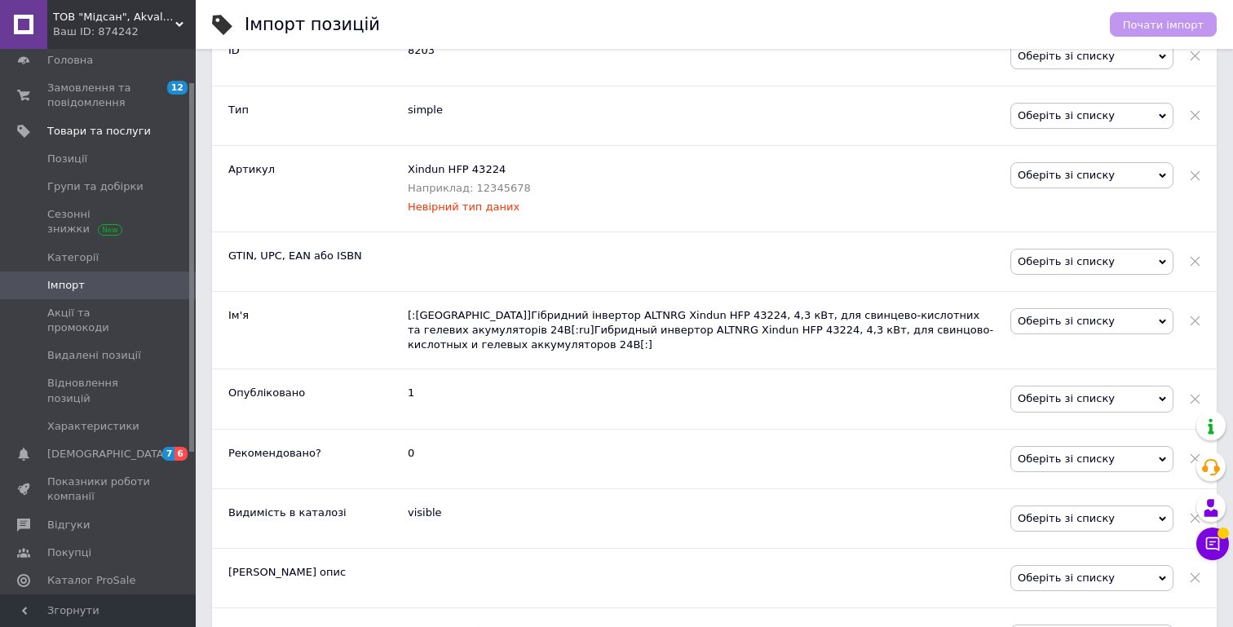
click at [1125, 314] on span "Оберіть зі списку" at bounding box center [1091, 321] width 163 height 26
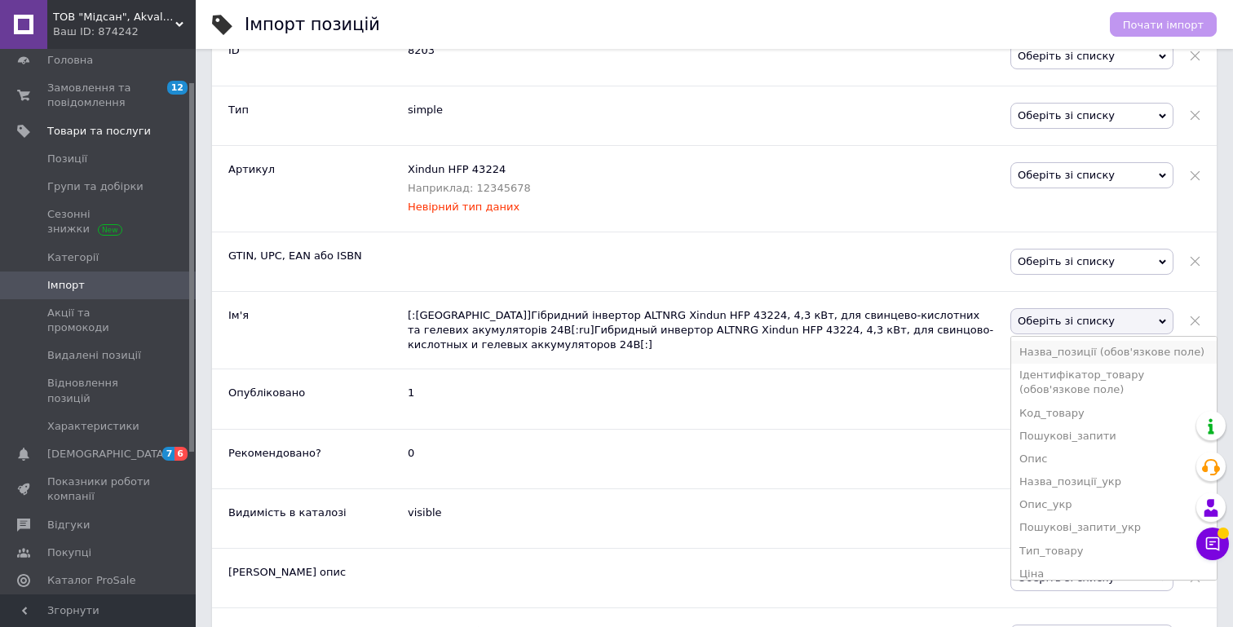
click at [1070, 355] on li "Назва_позиції (обов'язкове поле)" at bounding box center [1113, 352] width 205 height 23
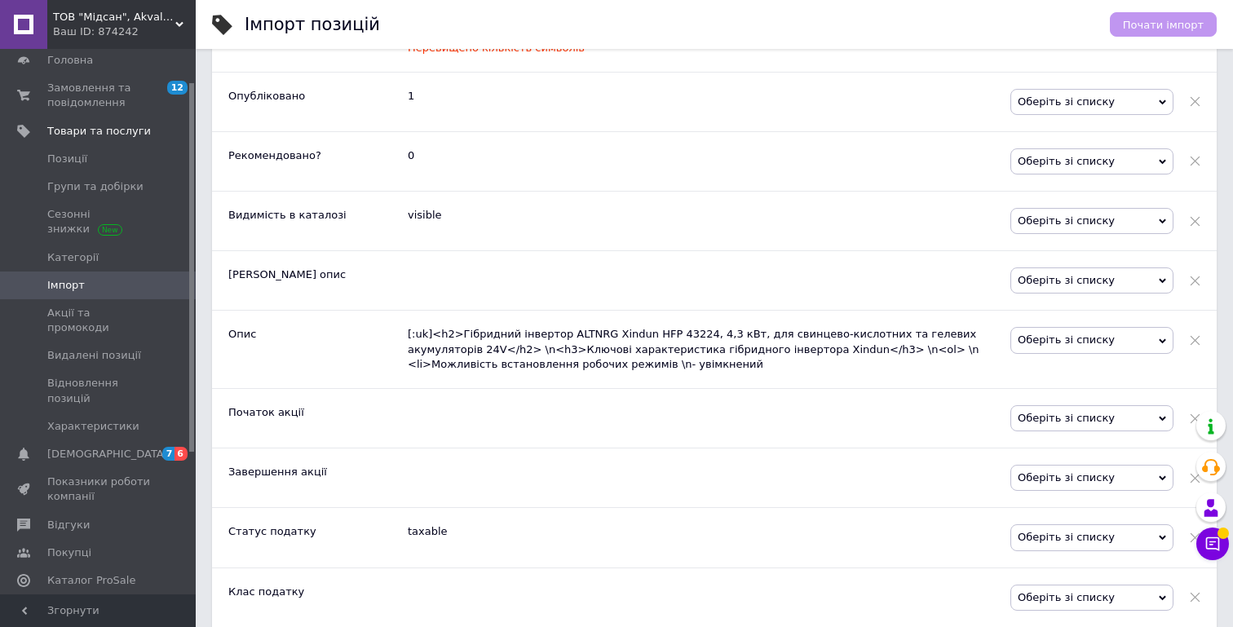
scroll to position [1292, 0]
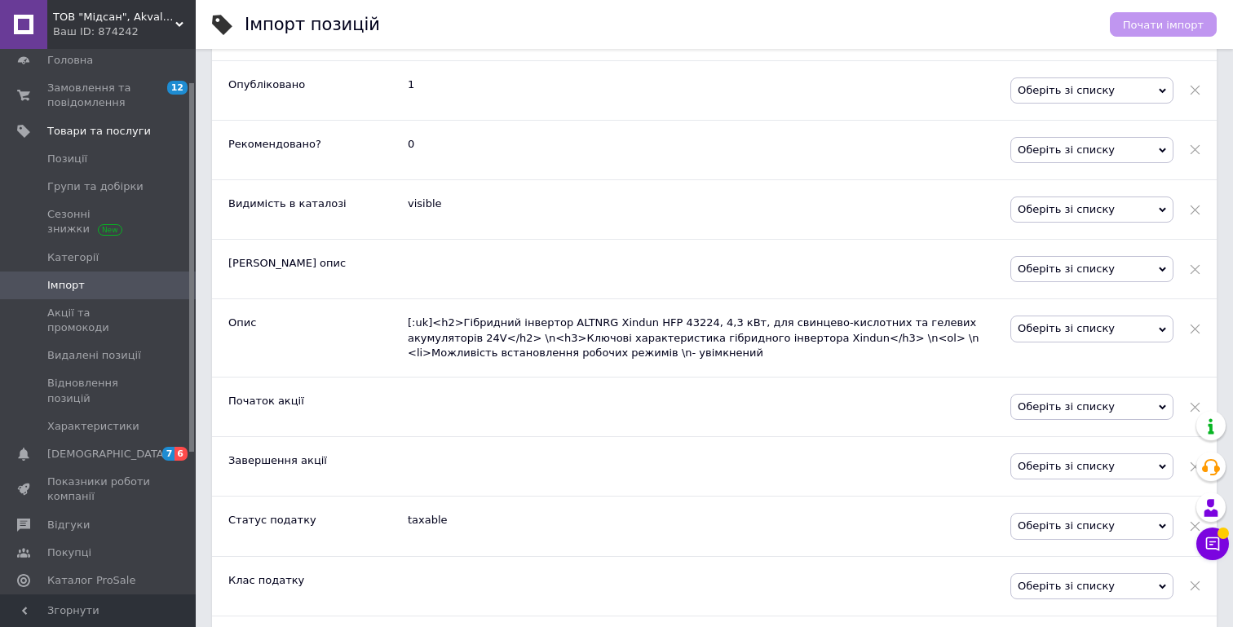
click at [1106, 328] on span "Оберіть зі списку" at bounding box center [1091, 329] width 163 height 26
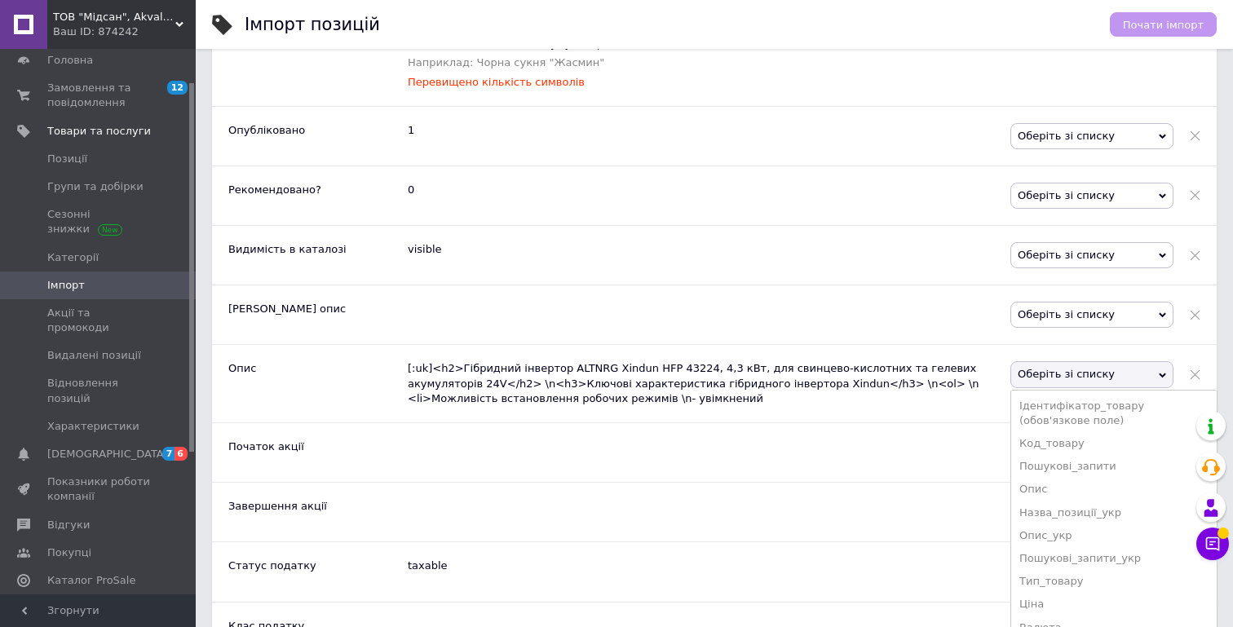
scroll to position [1256, 0]
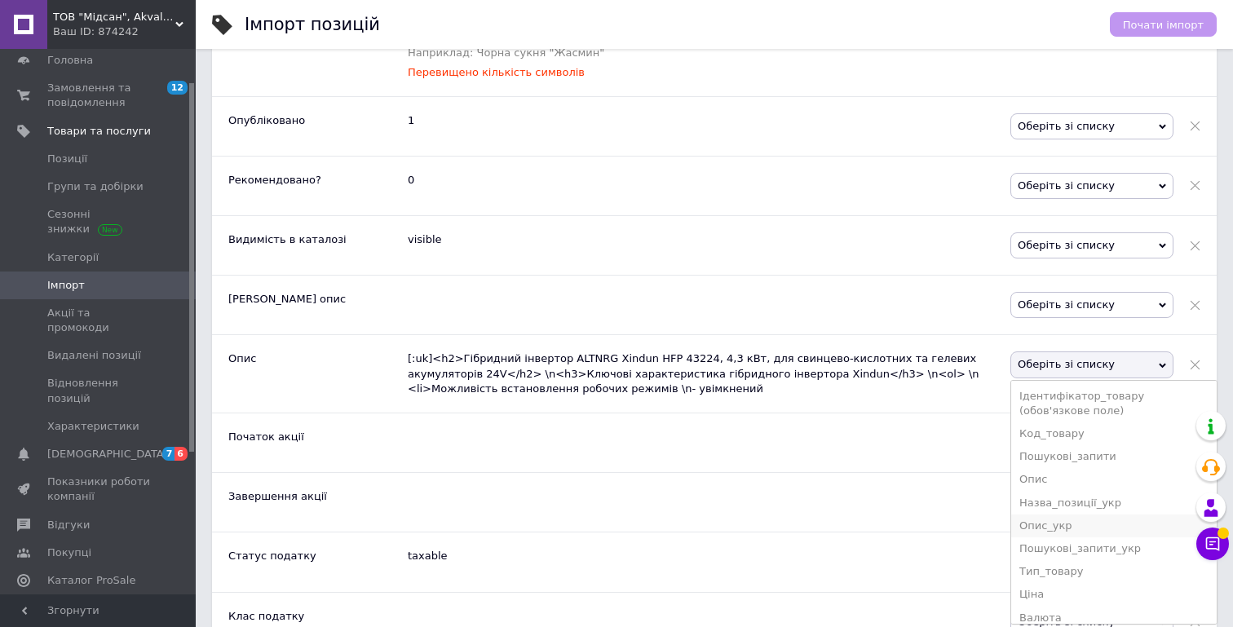
click at [1037, 528] on li "Опис_укр" at bounding box center [1113, 525] width 205 height 23
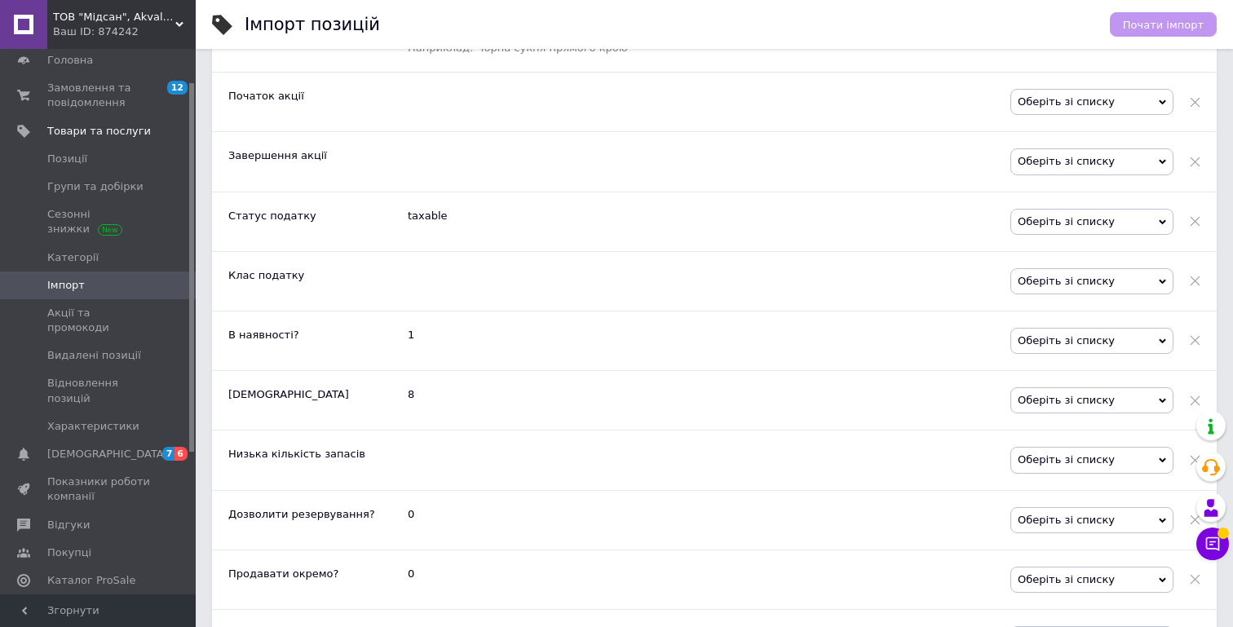
scroll to position [1617, 0]
click at [1053, 341] on span "Оберіть зі списку" at bounding box center [1091, 339] width 163 height 26
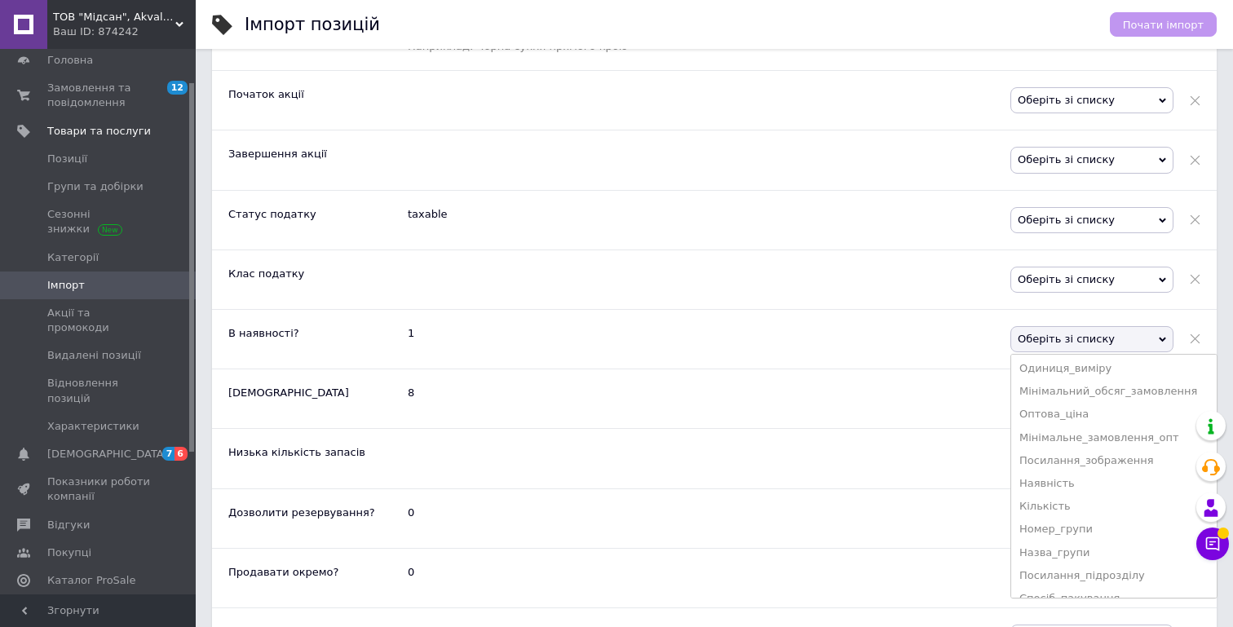
scroll to position [244, 0]
click at [1053, 458] on li "Наявність" at bounding box center [1113, 463] width 205 height 23
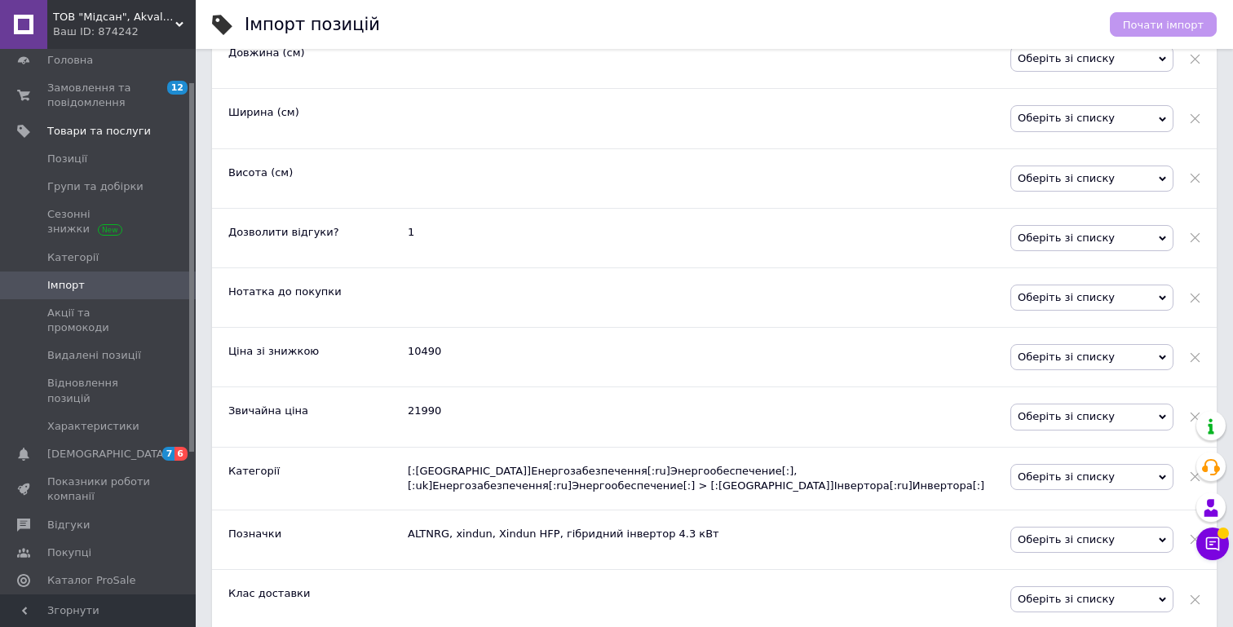
scroll to position [2263, 0]
click at [1059, 359] on span "Оберіть зі списку" at bounding box center [1091, 356] width 163 height 26
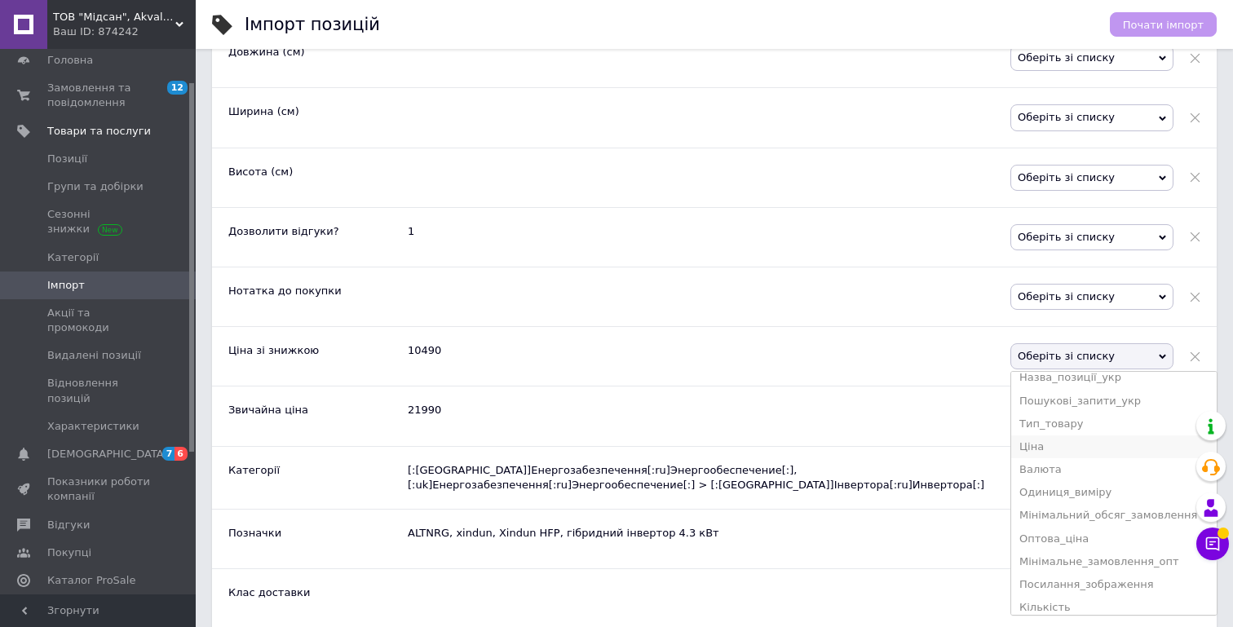
scroll to position [116, 0]
click at [1046, 453] on li "Ціна" at bounding box center [1113, 447] width 205 height 23
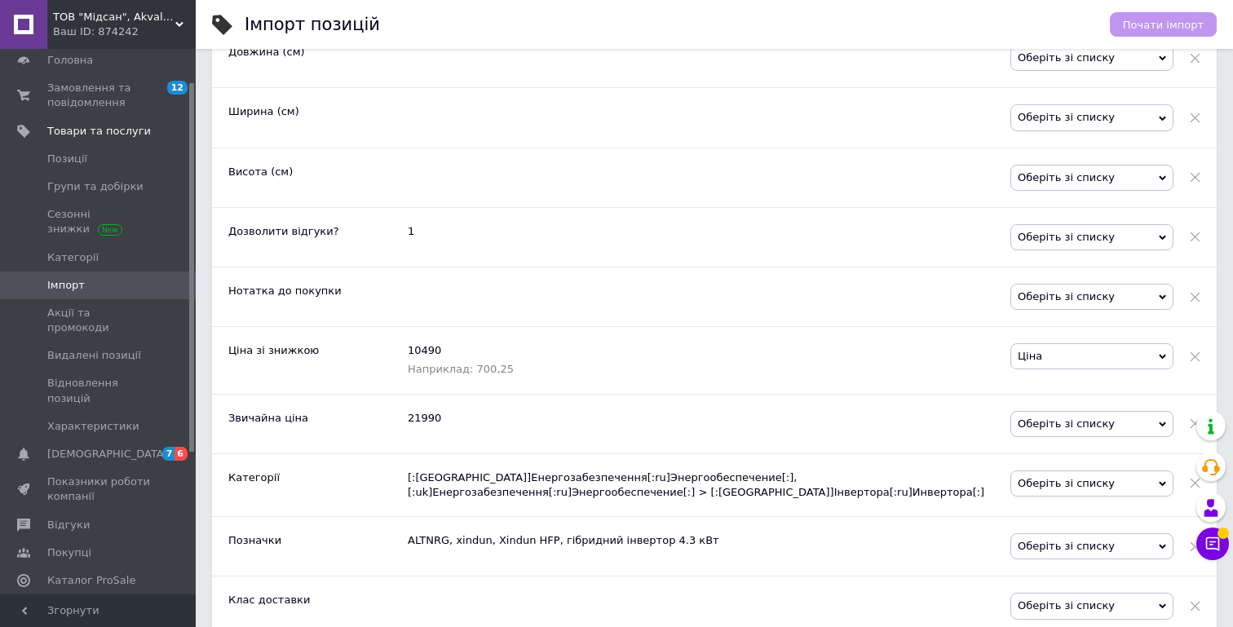
click at [1070, 426] on span "Оберіть зі списку" at bounding box center [1091, 424] width 163 height 26
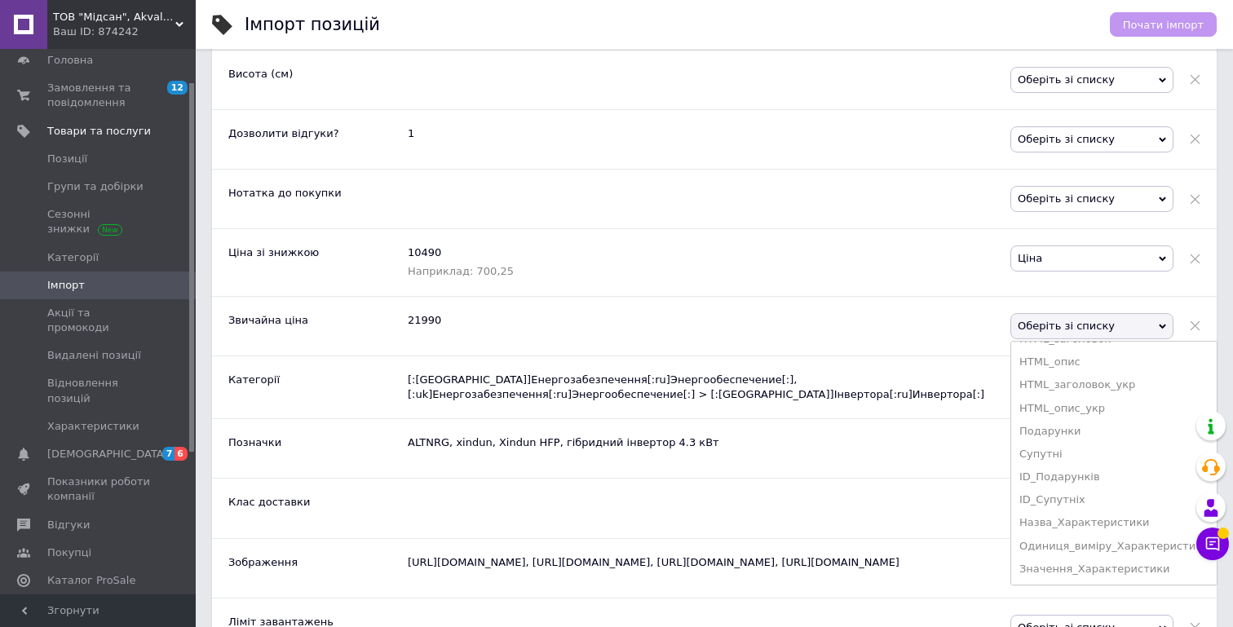
scroll to position [2365, 0]
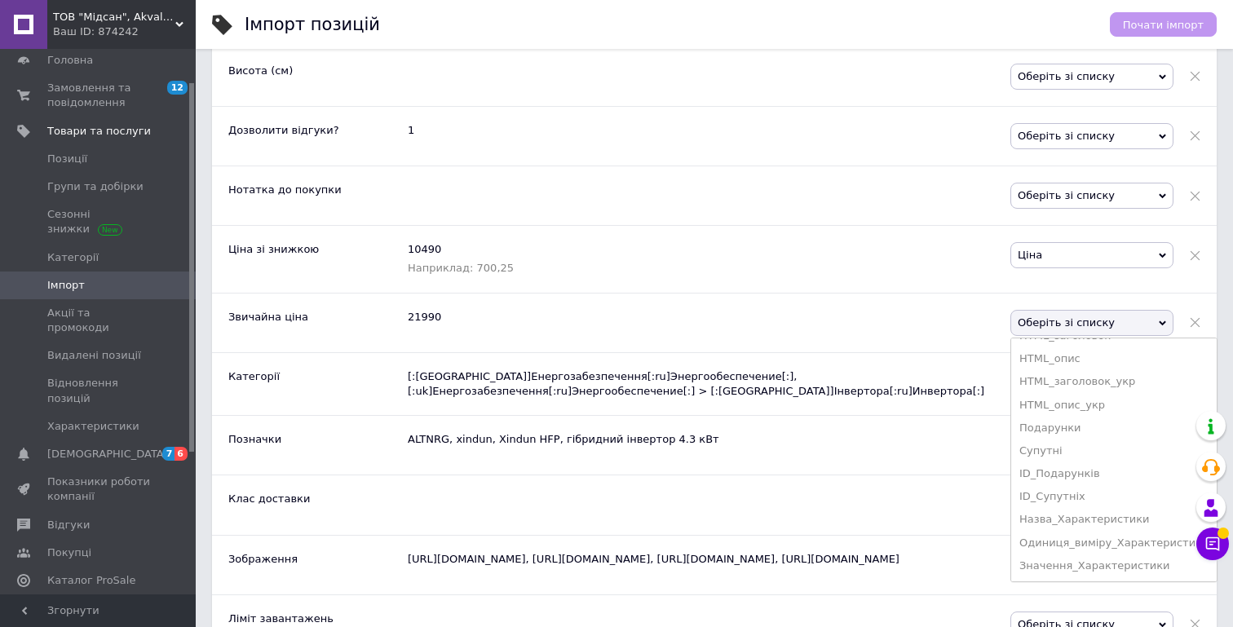
click at [909, 323] on div "21990" at bounding box center [709, 323] width 603 height 59
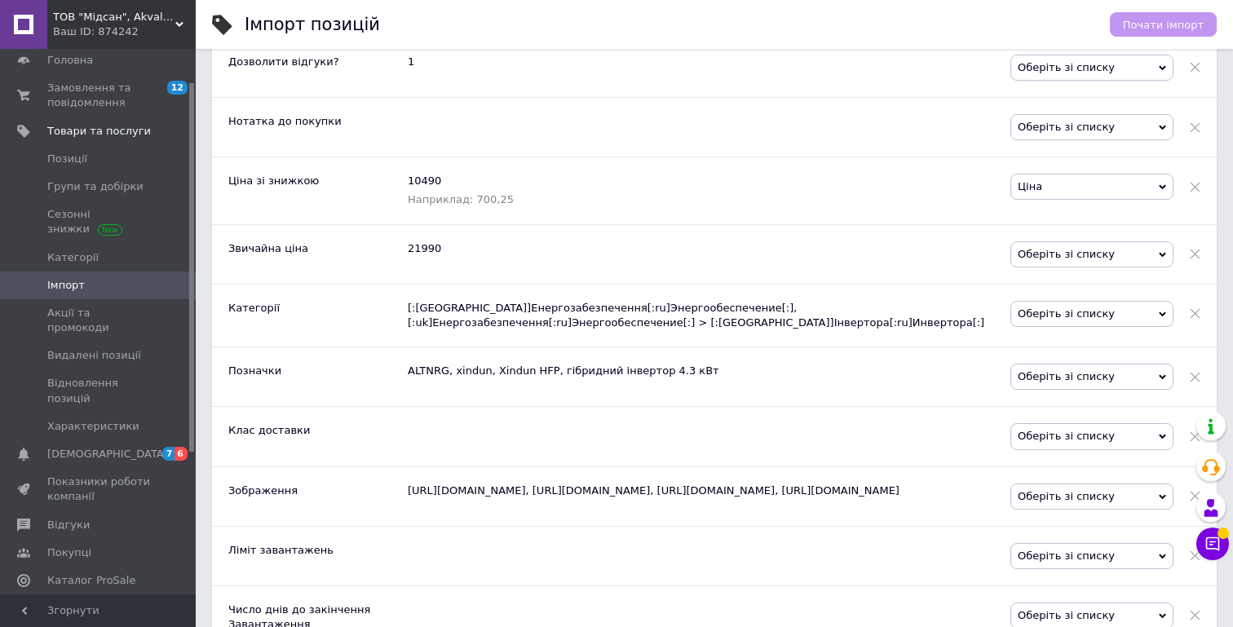
scroll to position [2442, 0]
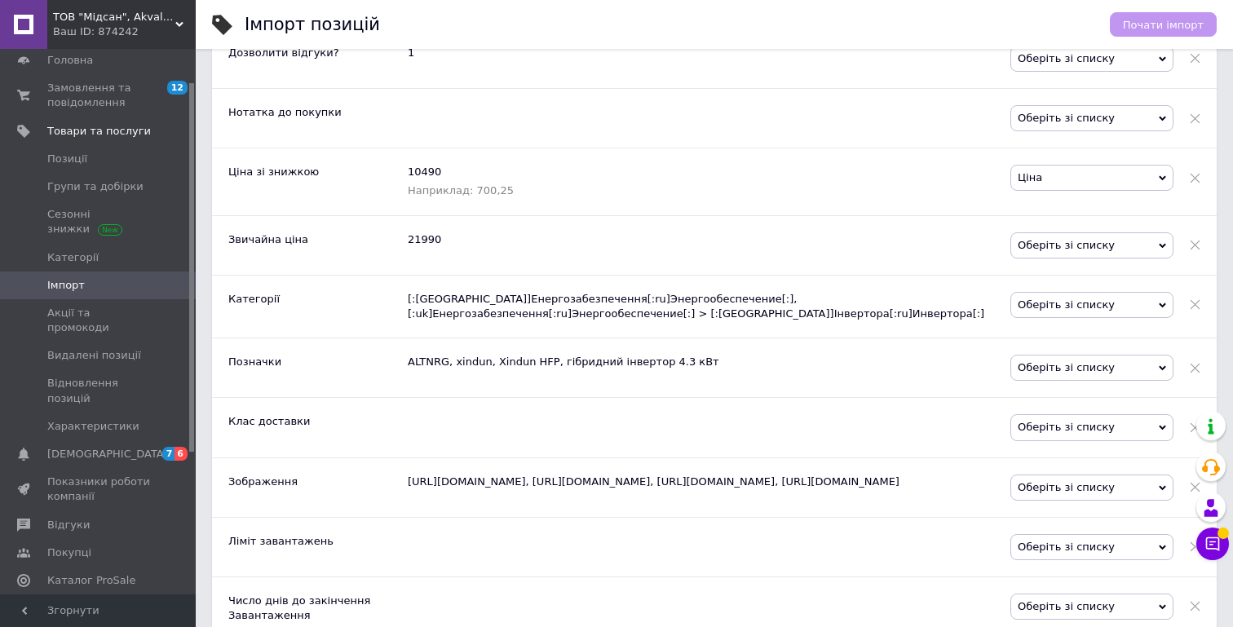
click at [1065, 372] on span "Оберіть зі списку" at bounding box center [1091, 368] width 163 height 26
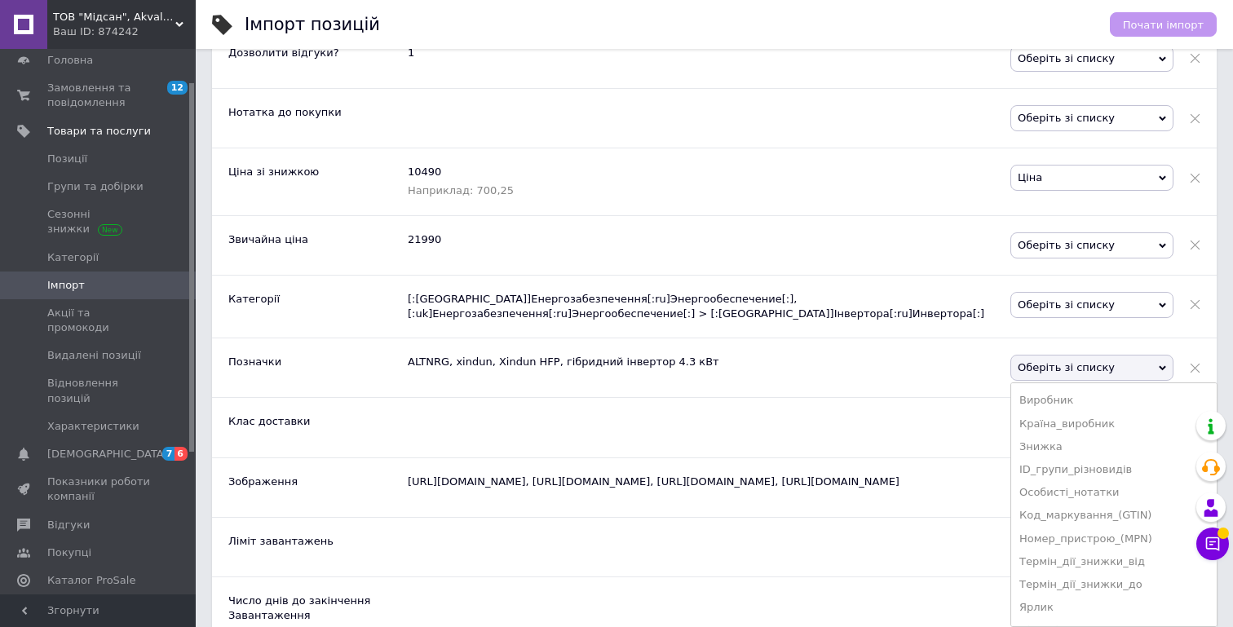
scroll to position [504, 0]
click at [1074, 373] on span "Оберіть зі списку" at bounding box center [1091, 368] width 163 height 26
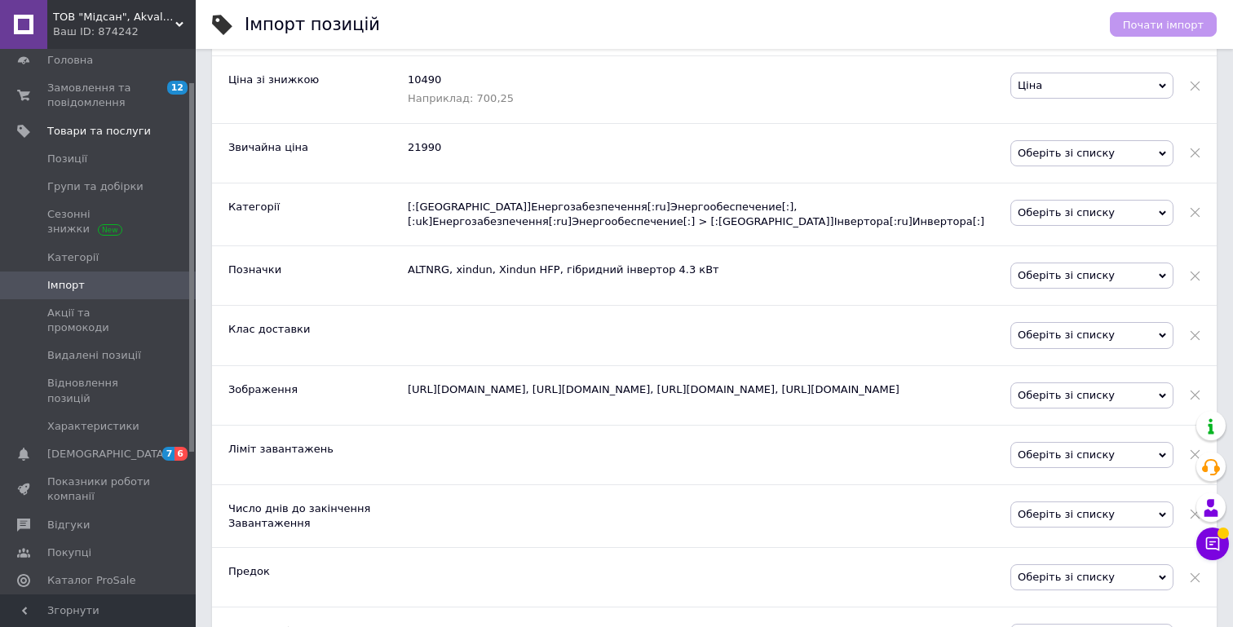
scroll to position [2550, 0]
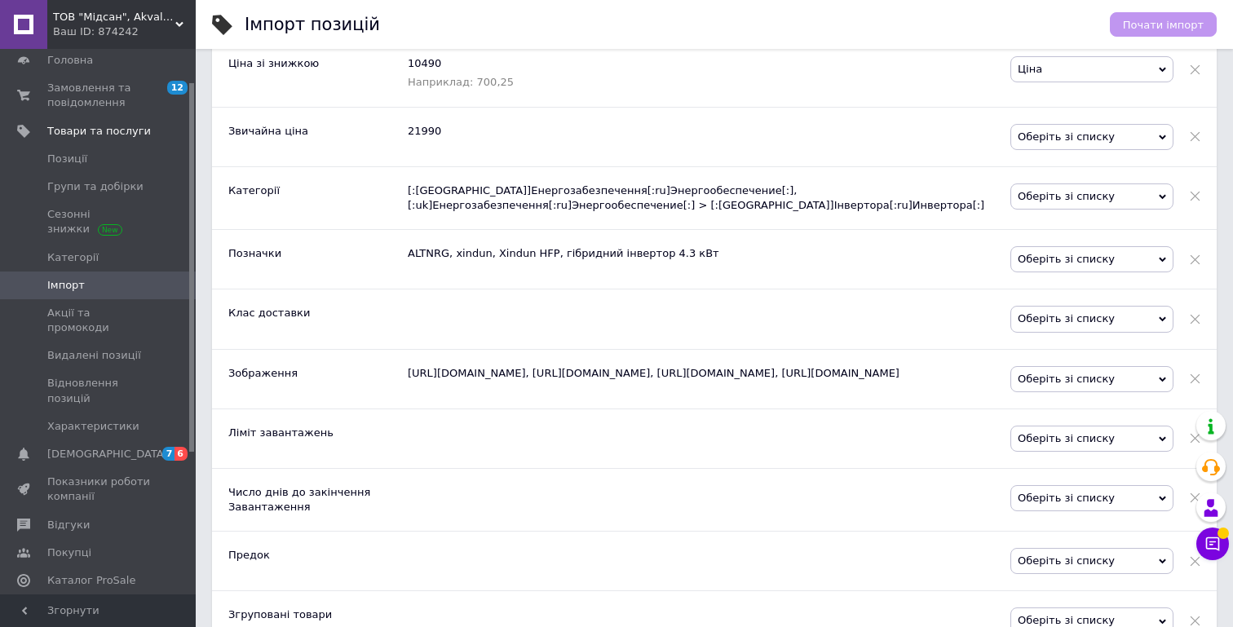
click at [1071, 370] on span "Оберіть зі списку" at bounding box center [1091, 379] width 163 height 26
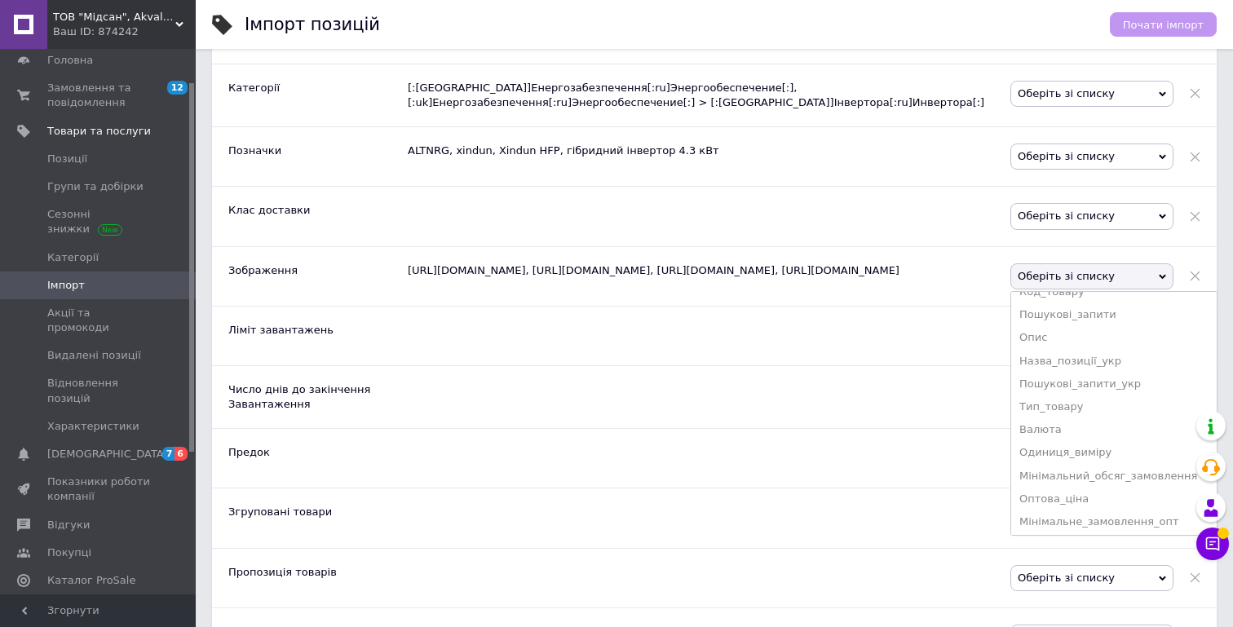
scroll to position [0, 0]
click at [1047, 274] on span "Оберіть зі списку" at bounding box center [1091, 276] width 163 height 26
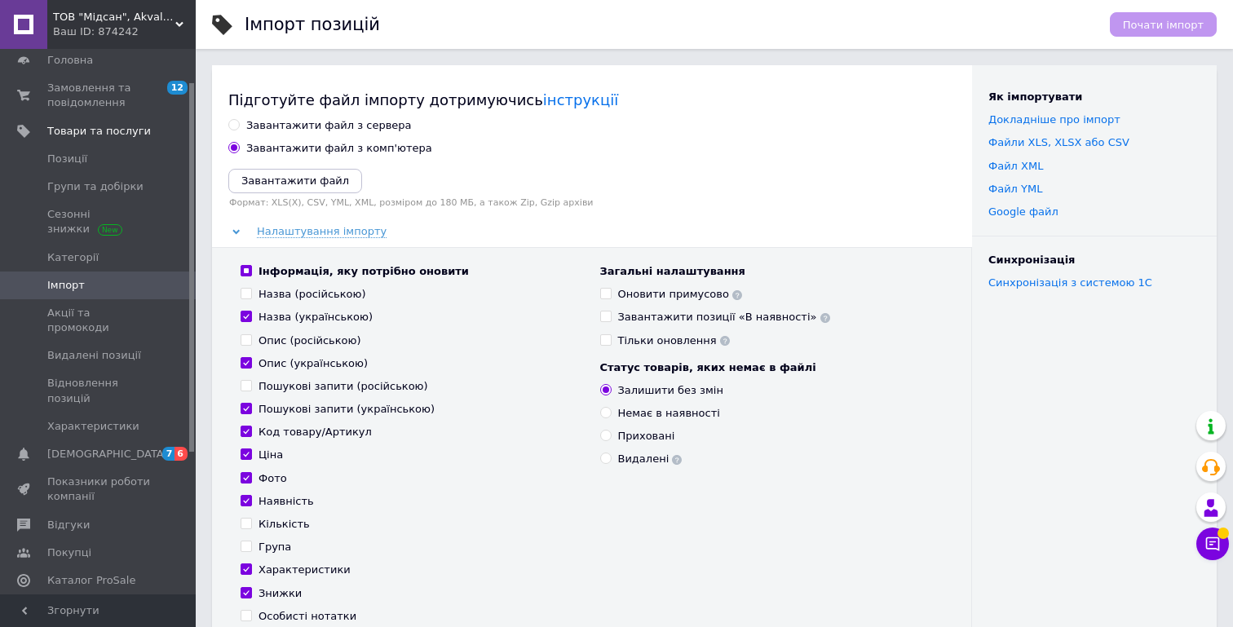
click at [68, 280] on span "Імпорт" at bounding box center [66, 285] width 38 height 15
click at [176, 20] on icon at bounding box center [179, 24] width 8 height 8
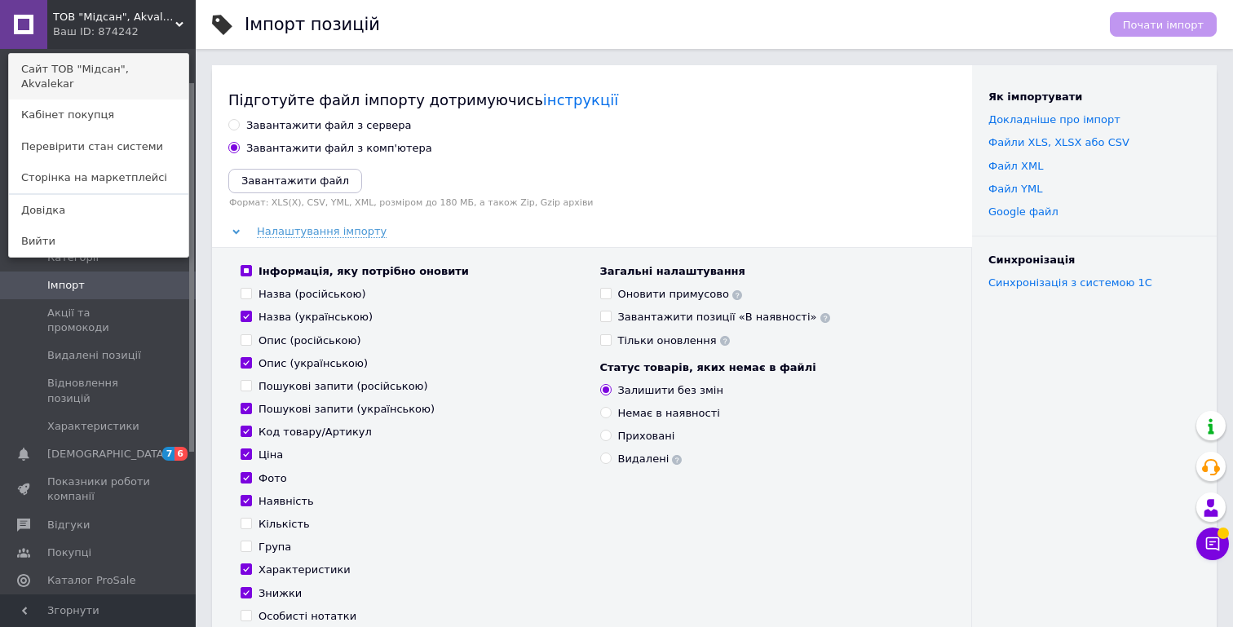
click at [121, 72] on link "Сайт ТОВ "Мідсан", Akvalekar" at bounding box center [98, 77] width 179 height 46
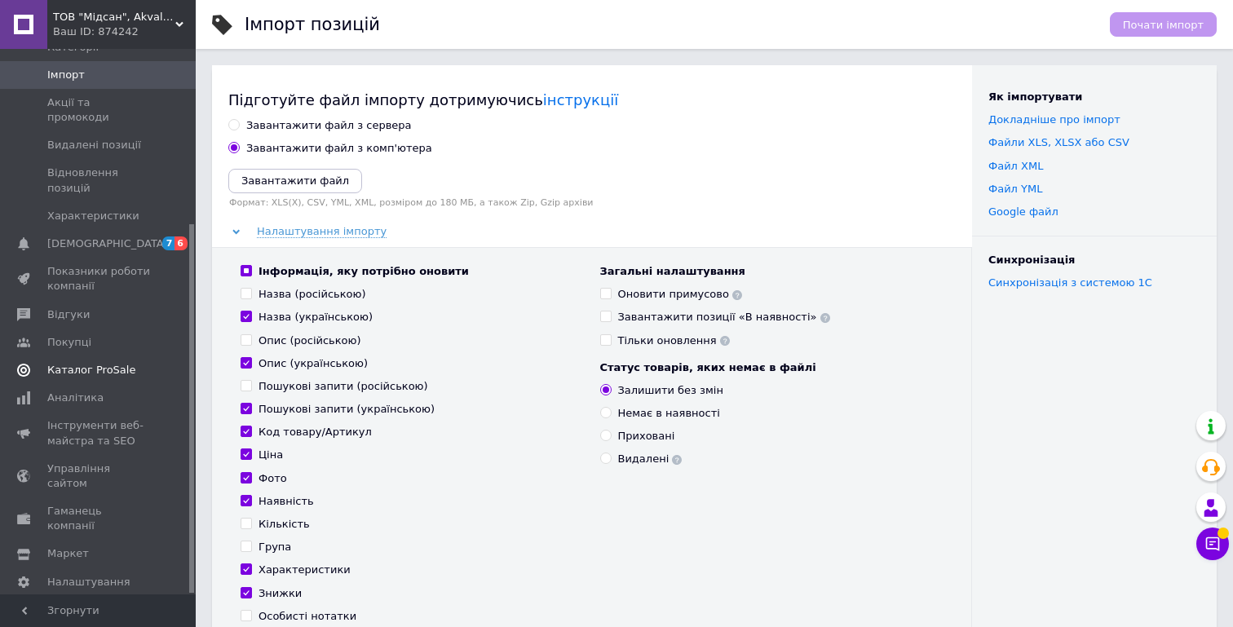
scroll to position [11, 0]
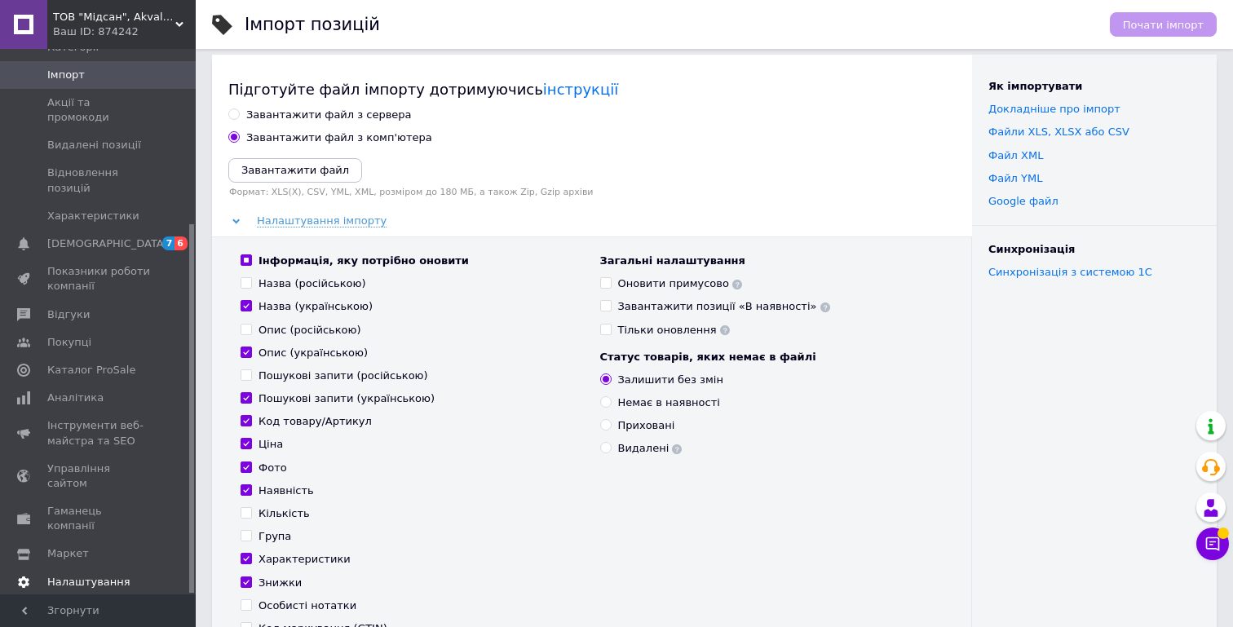
click at [104, 575] on span "Налаштування" at bounding box center [88, 582] width 83 height 15
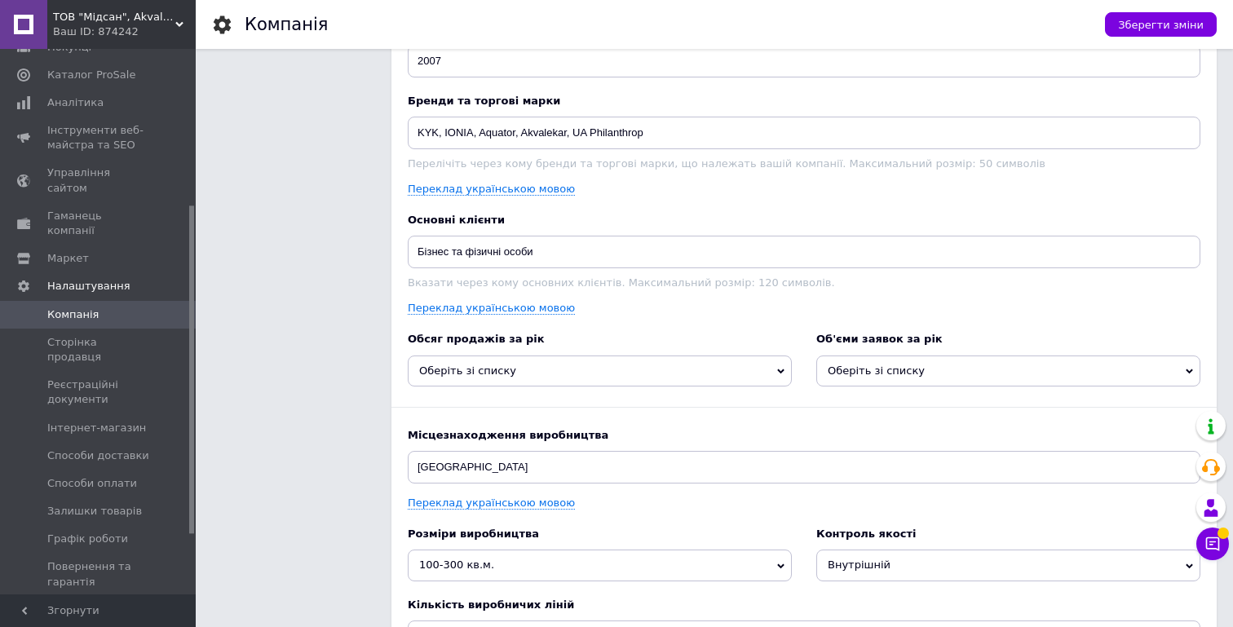
scroll to position [1787, 0]
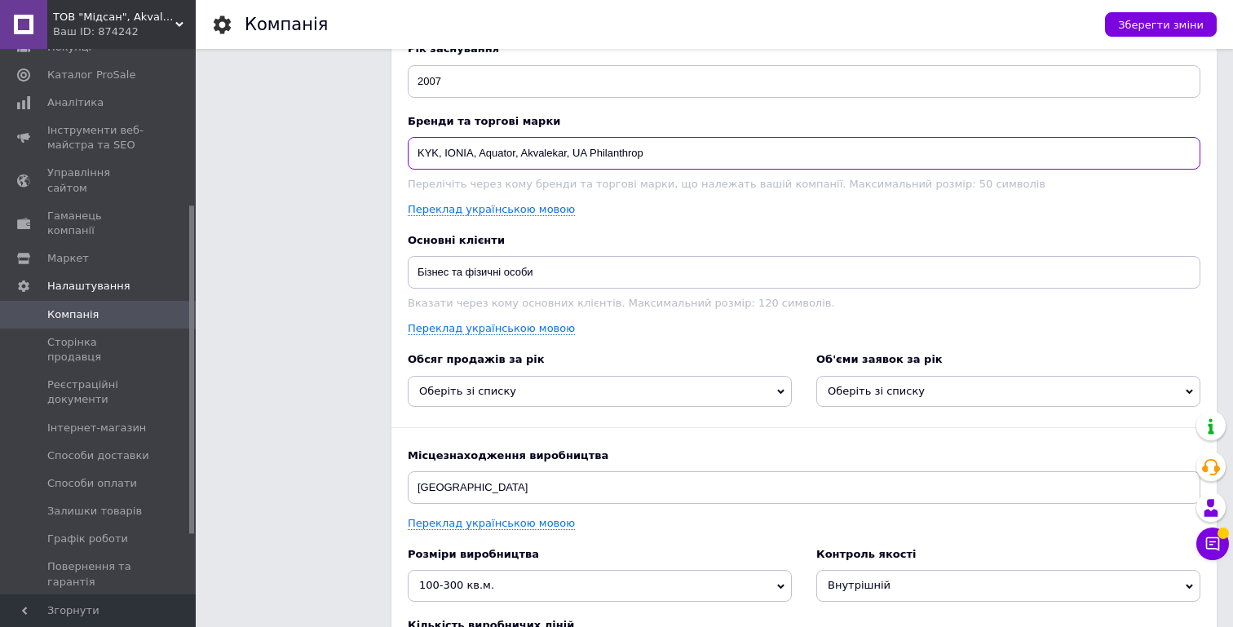
click at [550, 147] on input "KYK, IONIA, Aquator, Akvalekar, UA Philanthrop" at bounding box center [804, 153] width 793 height 33
type input "KYK, IONIA, Aquator, Akvalikar, UA Philanthrop"
click at [1130, 29] on span "Зберегти зміни" at bounding box center [1161, 25] width 86 height 12
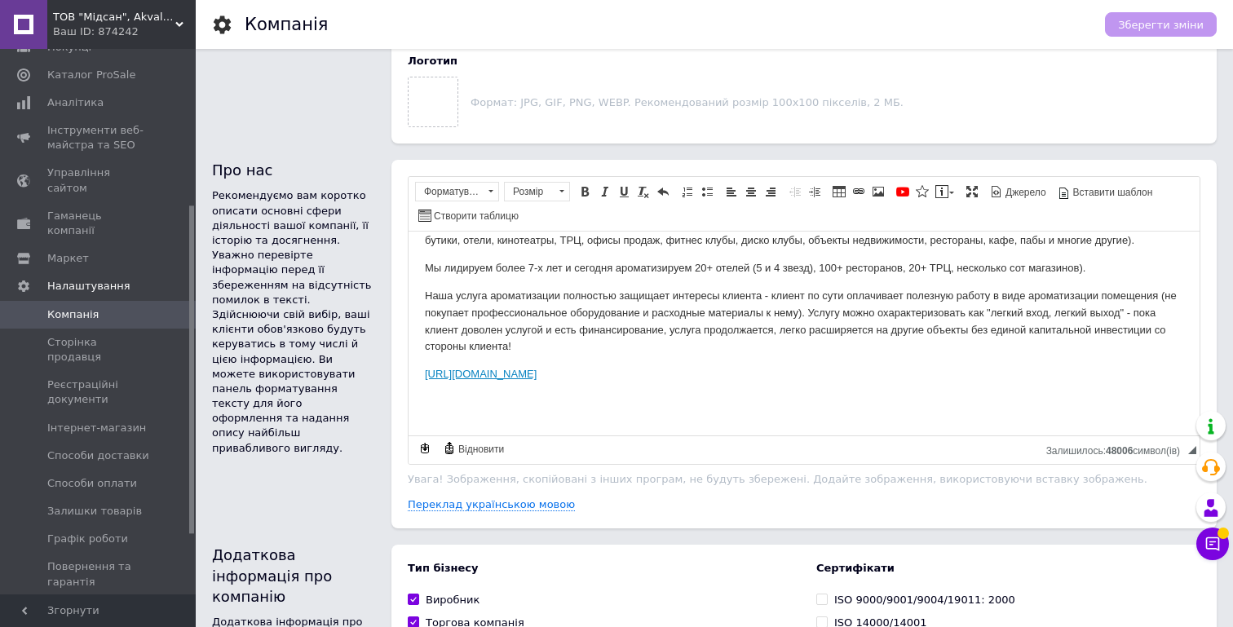
scroll to position [801, 0]
click at [475, 499] on link "Переклад українською мовою" at bounding box center [491, 505] width 167 height 13
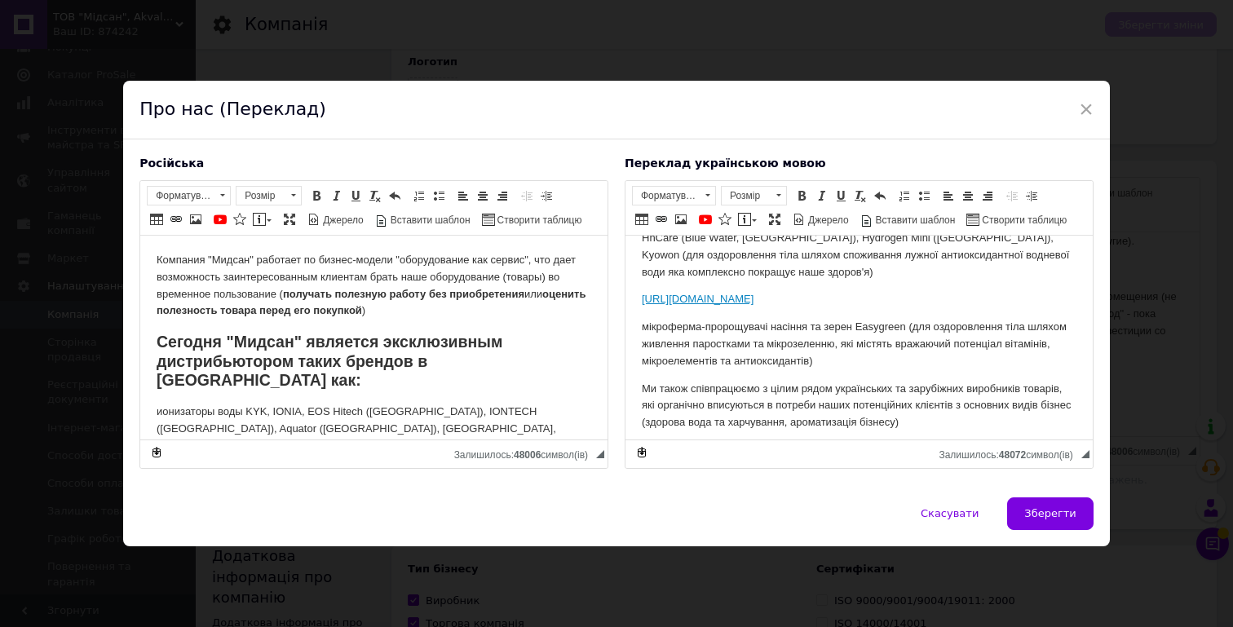
scroll to position [243, 0]
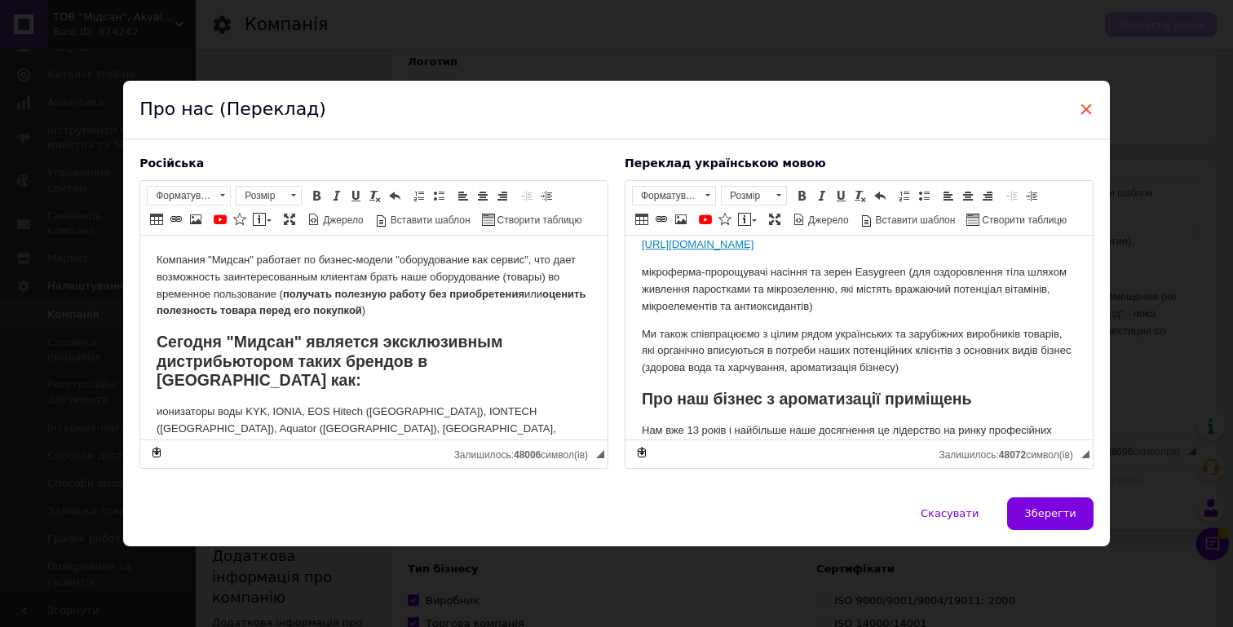
click at [1080, 104] on span "×" at bounding box center [1086, 109] width 15 height 28
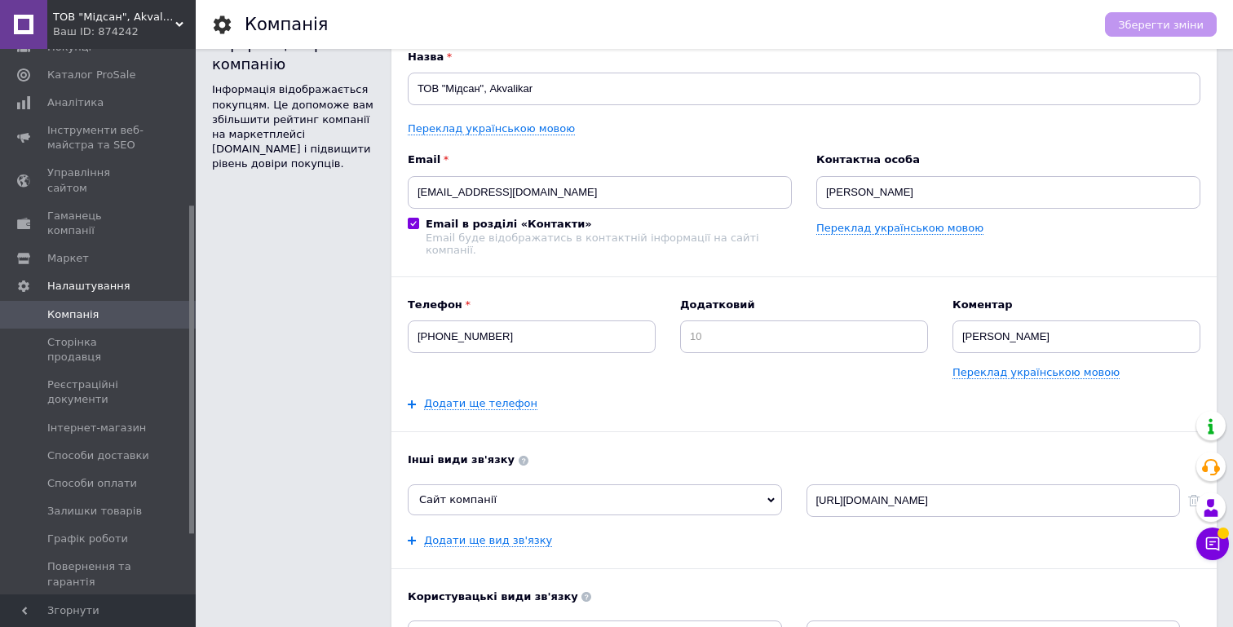
scroll to position [0, 0]
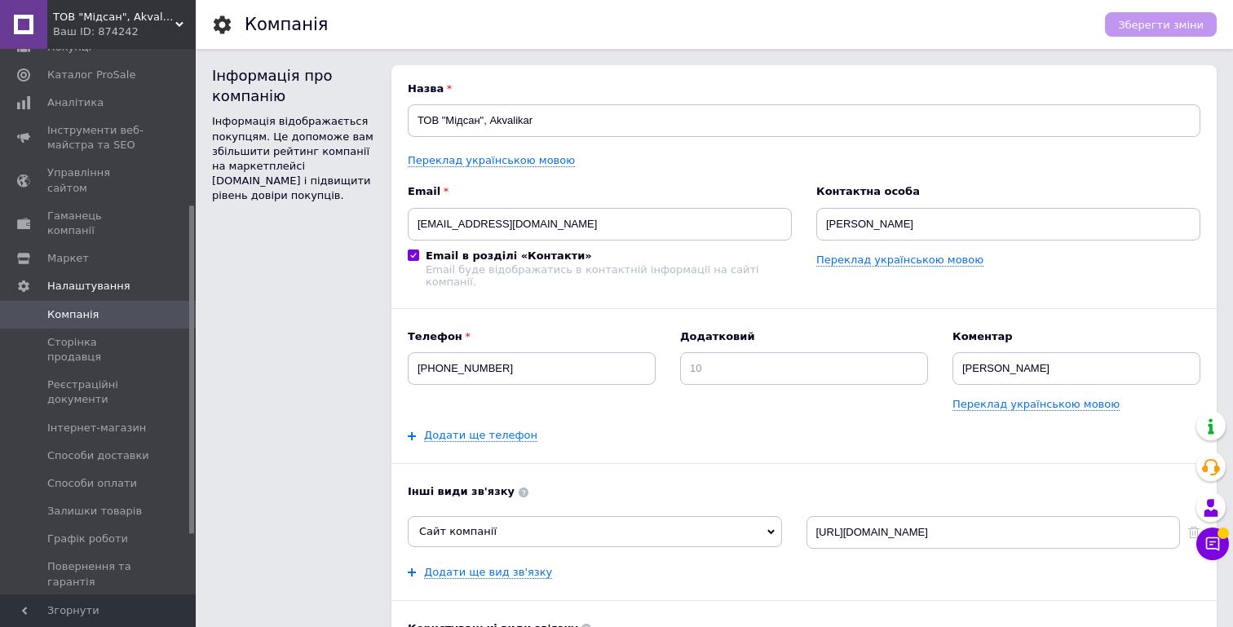
click at [179, 17] on div "ТОВ "Мідсан", [PERSON_NAME] Ваш ID: 874242" at bounding box center [121, 24] width 148 height 49
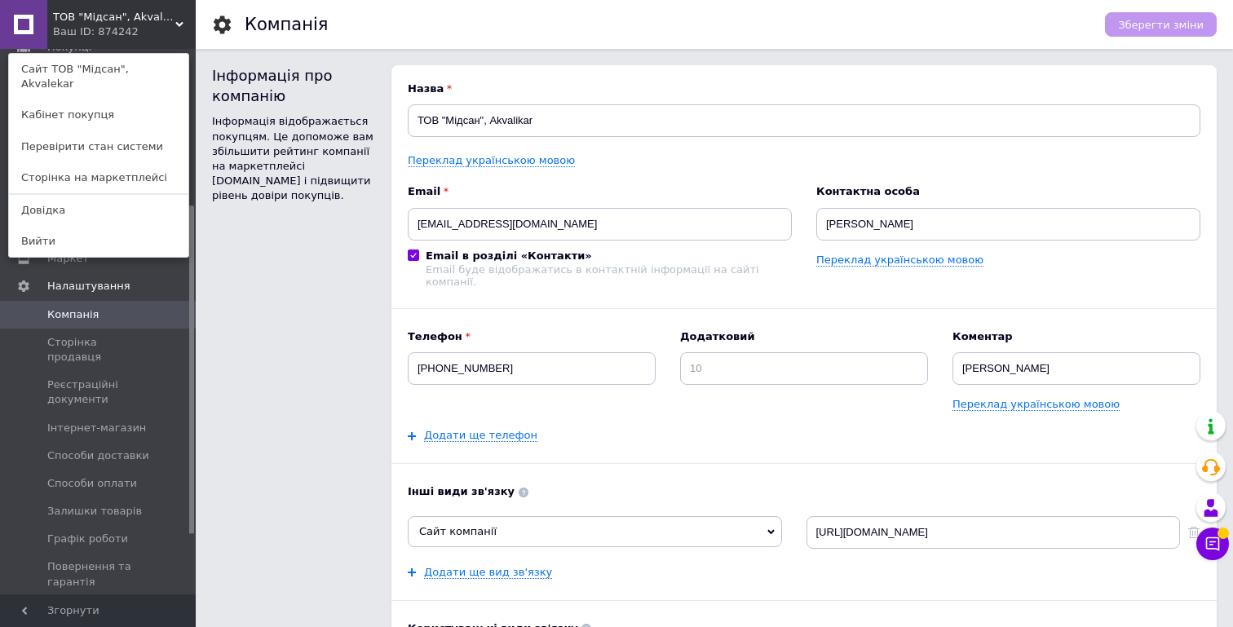
click at [328, 281] on div "Інформація про компанію Інформація відображається покупцям. Це допоможе вам збі…" at bounding box center [293, 505] width 163 height 880
click at [266, 232] on div "Інформація про компанію Інформація відображається покупцям. Це допоможе вам збі…" at bounding box center [293, 505] width 163 height 880
click at [164, 27] on div "ТОВ "Мідсан", [PERSON_NAME] Ваш ID: 874242 Сайт ТОВ "Мідсан", Akvalekar Кабінет…" at bounding box center [98, 24] width 196 height 49
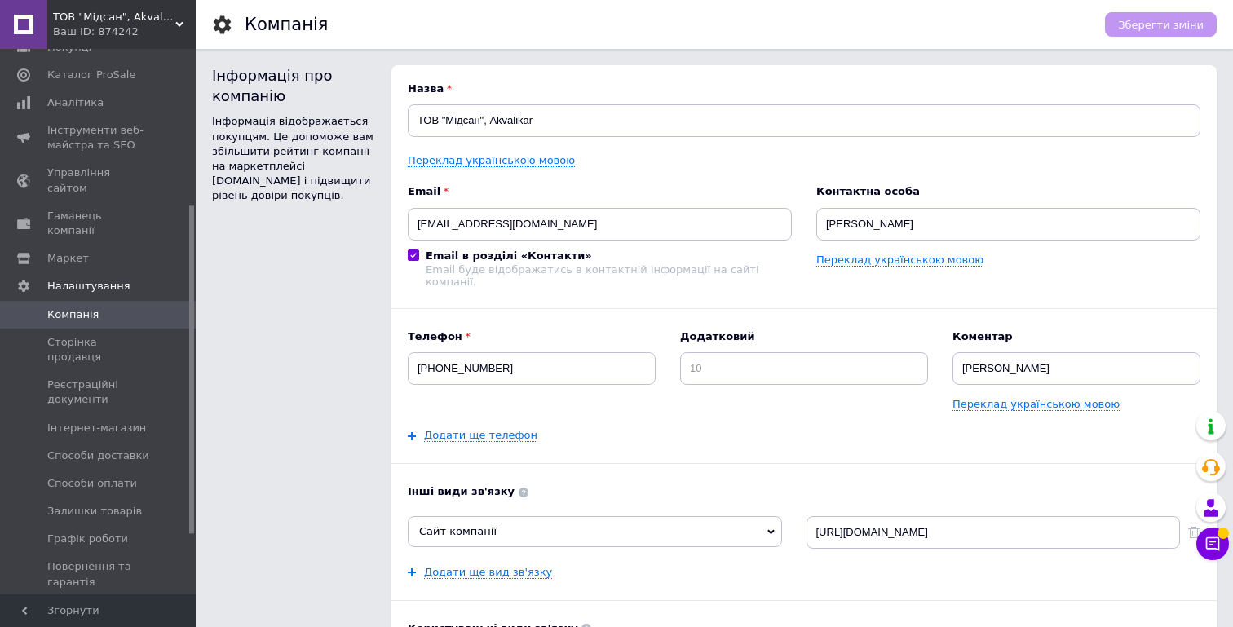
click at [238, 323] on div "Інформація про компанію Інформація відображається покупцям. Це допоможе вам збі…" at bounding box center [293, 505] width 163 height 880
click at [88, 421] on span "Інтернет-магазин" at bounding box center [96, 428] width 99 height 15
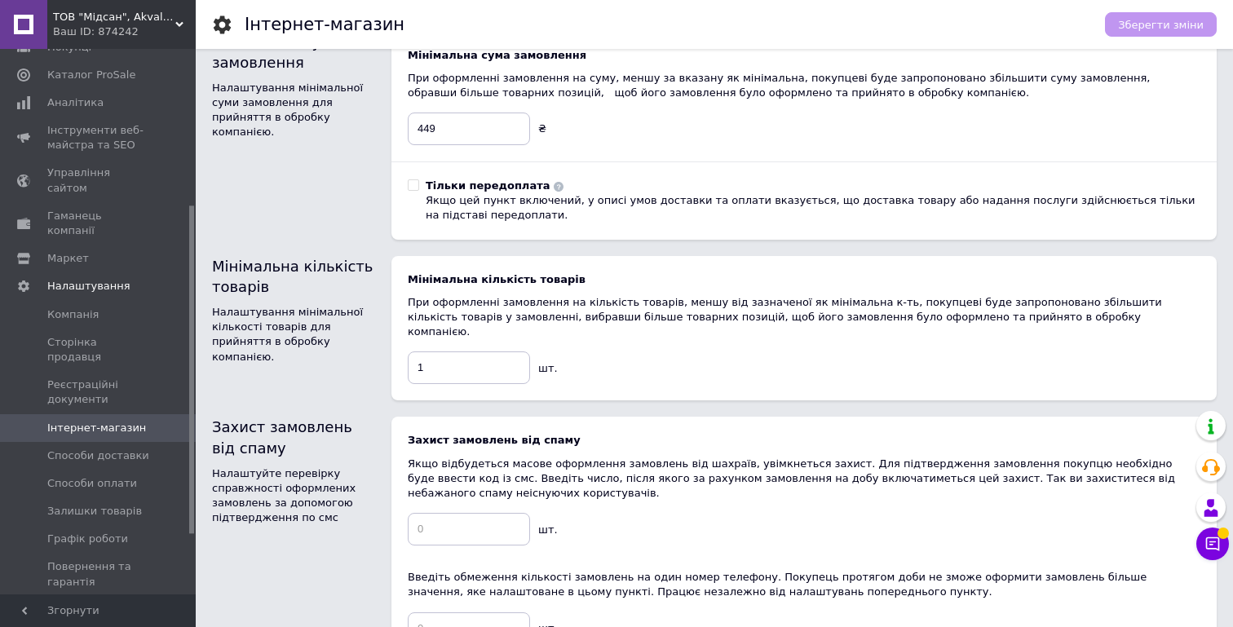
scroll to position [431, 0]
click at [448, 117] on input "449" at bounding box center [469, 128] width 122 height 33
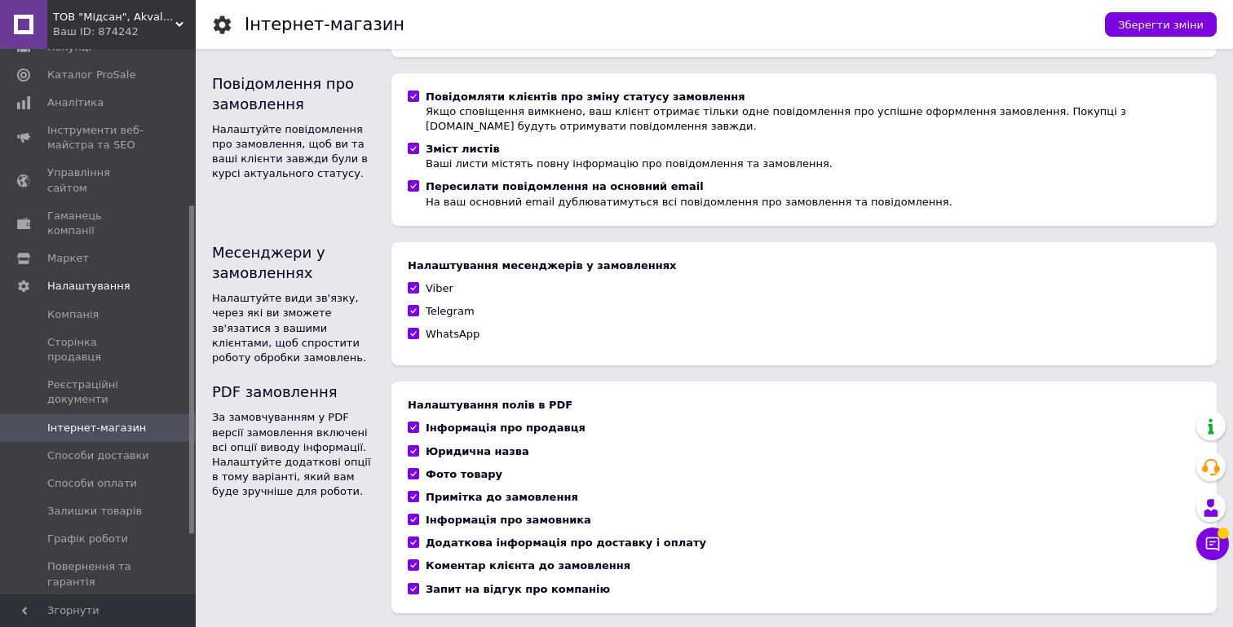
scroll to position [1056, 0]
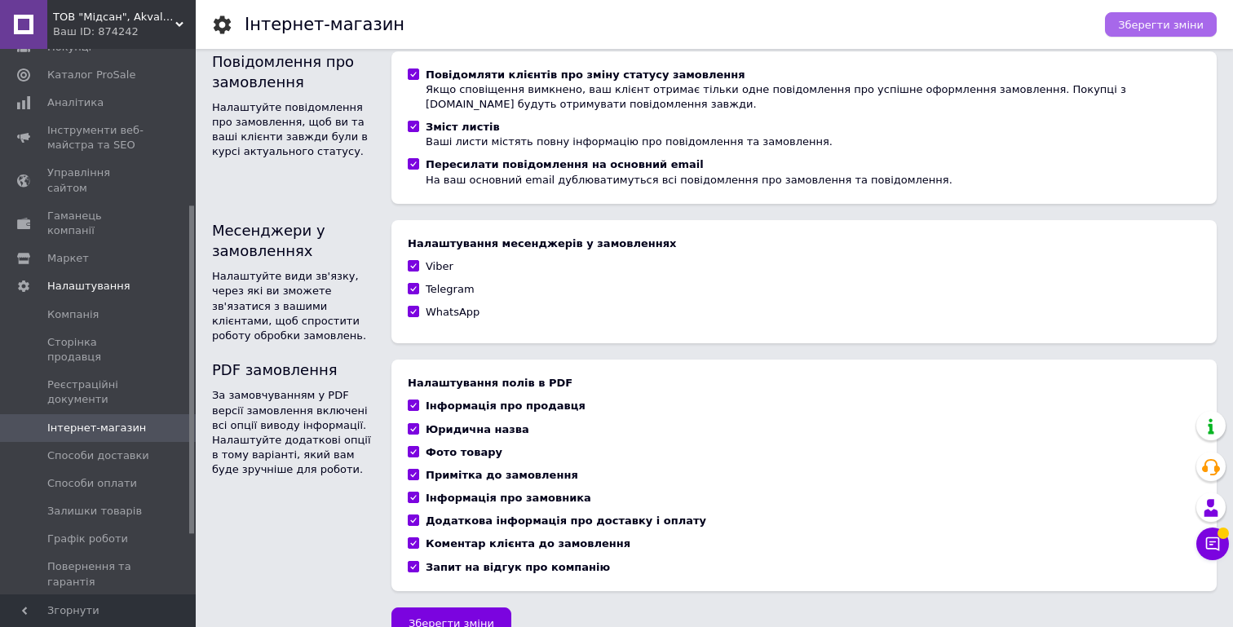
type input "499"
click at [1142, 20] on span "Зберегти зміни" at bounding box center [1161, 25] width 86 height 12
click at [73, 301] on link "Компанія" at bounding box center [100, 315] width 201 height 28
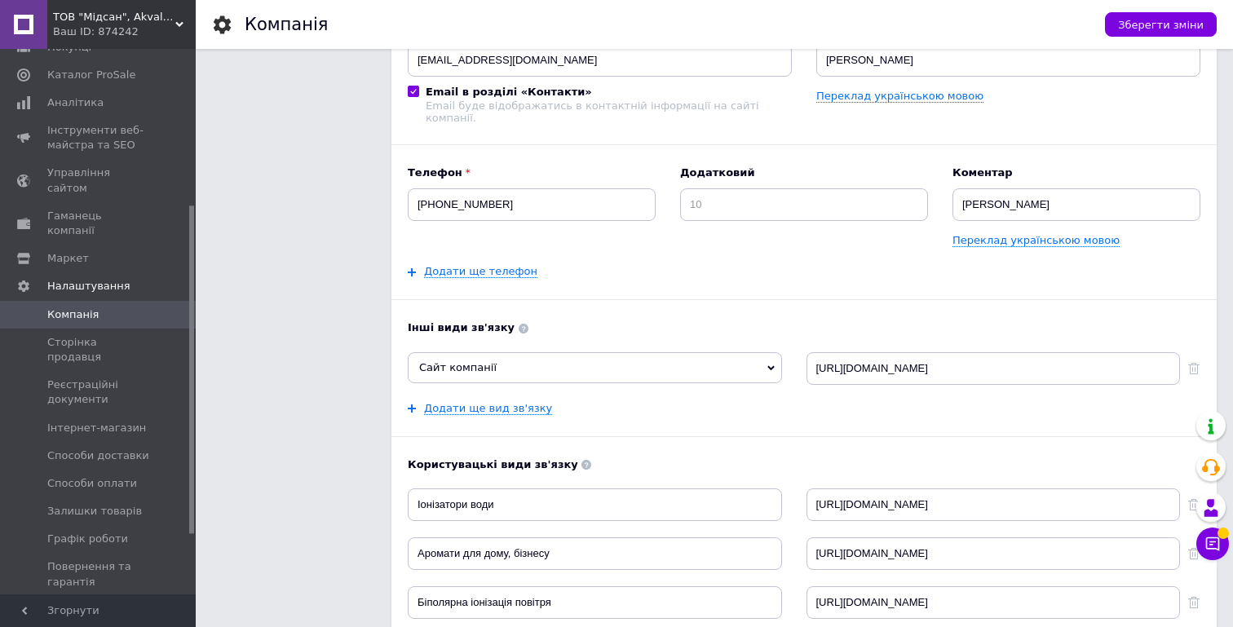
scroll to position [240, 0]
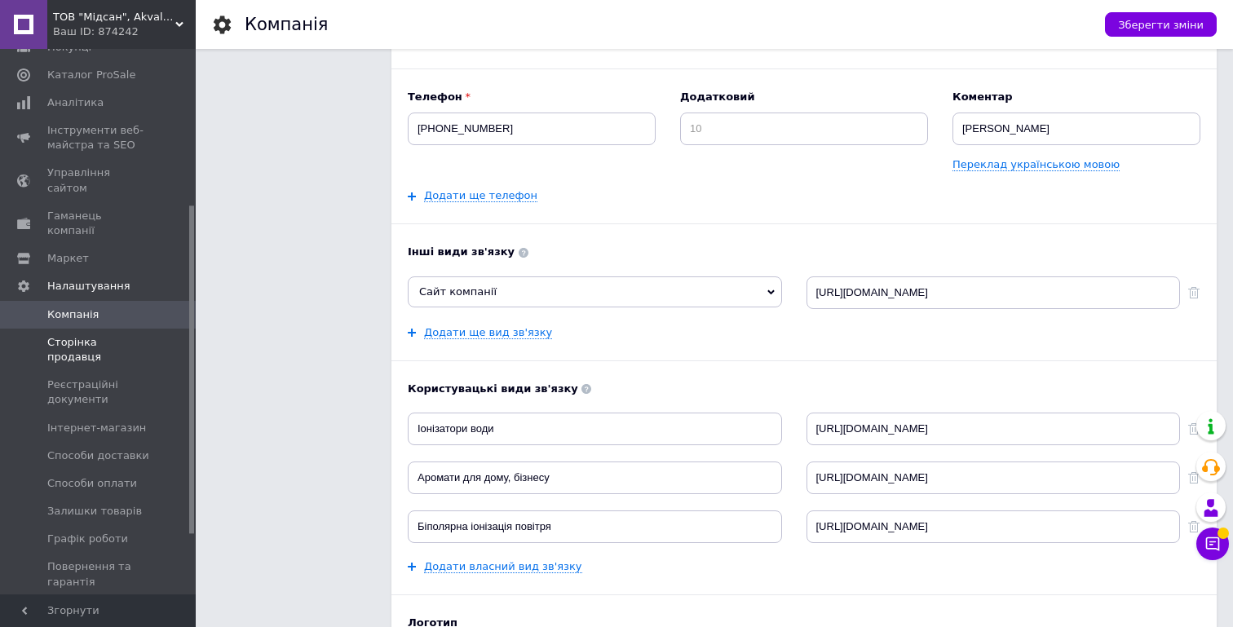
click at [102, 335] on span "Сторінка продавця" at bounding box center [99, 349] width 104 height 29
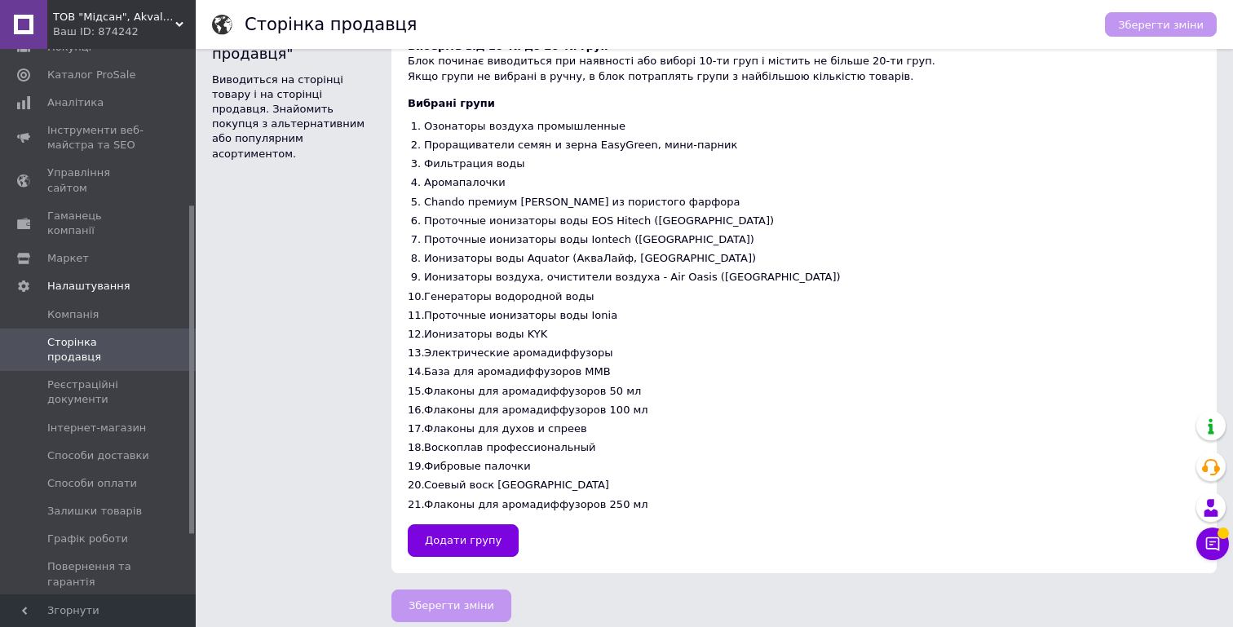
scroll to position [192, 0]
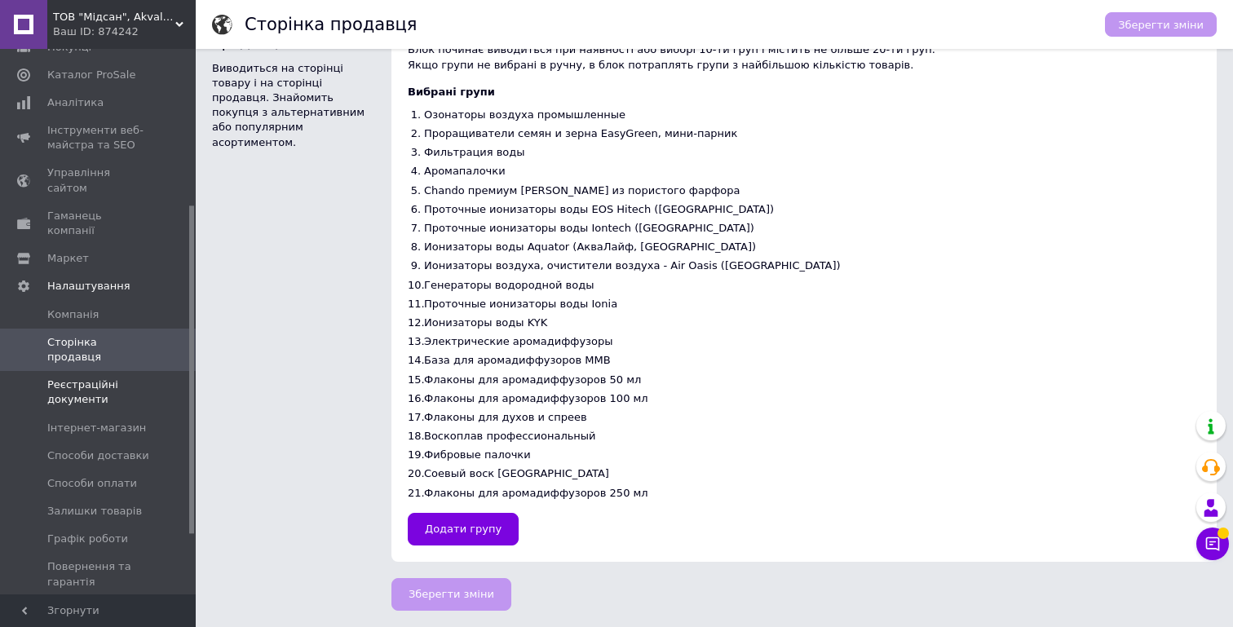
click at [91, 378] on span "Реєстраційні документи" at bounding box center [99, 392] width 104 height 29
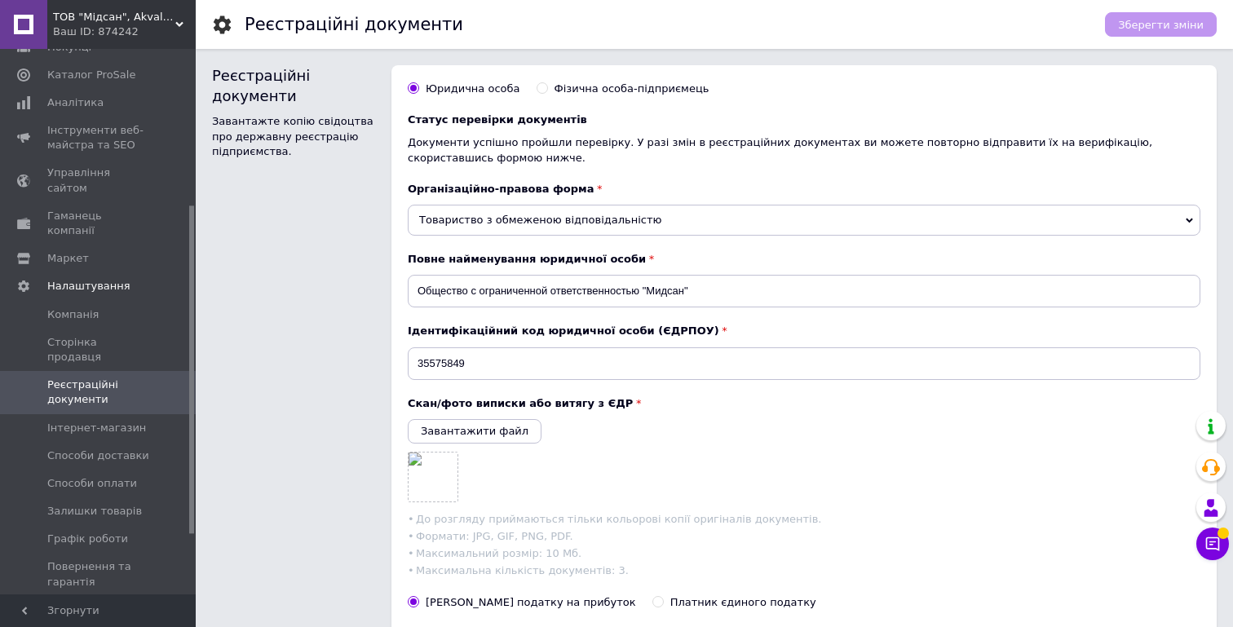
click at [689, 214] on span "Товариство з обмеженою відповідальністю" at bounding box center [804, 220] width 793 height 31
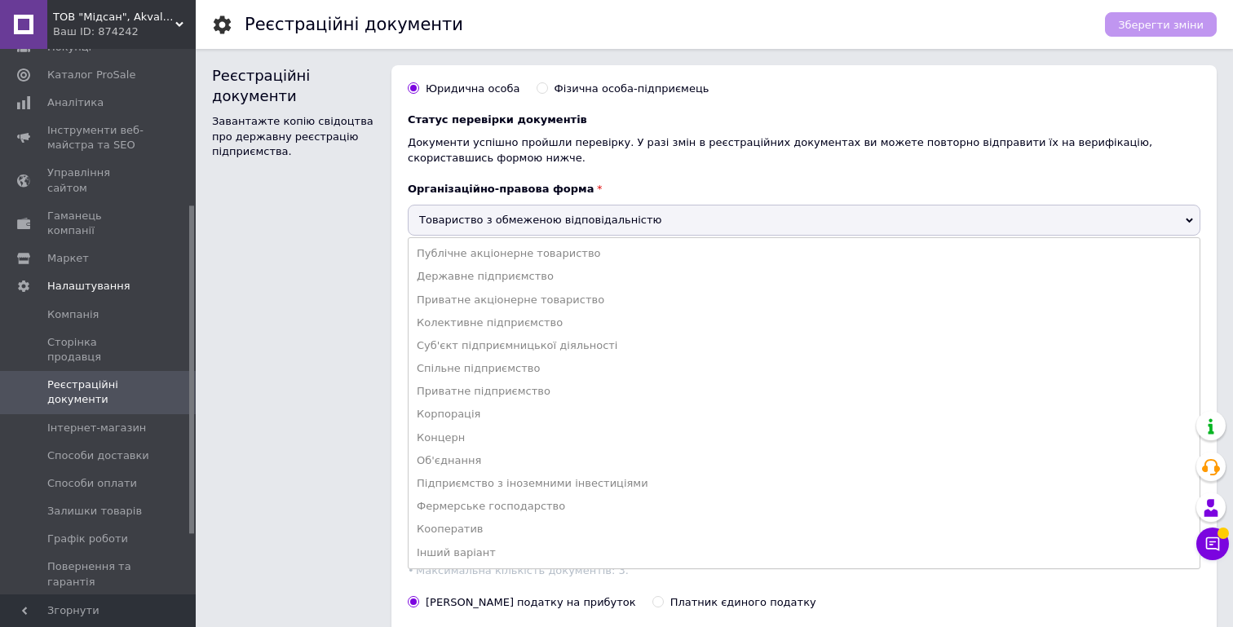
click at [689, 214] on span "Товариство з обмеженою відповідальністю" at bounding box center [804, 220] width 793 height 31
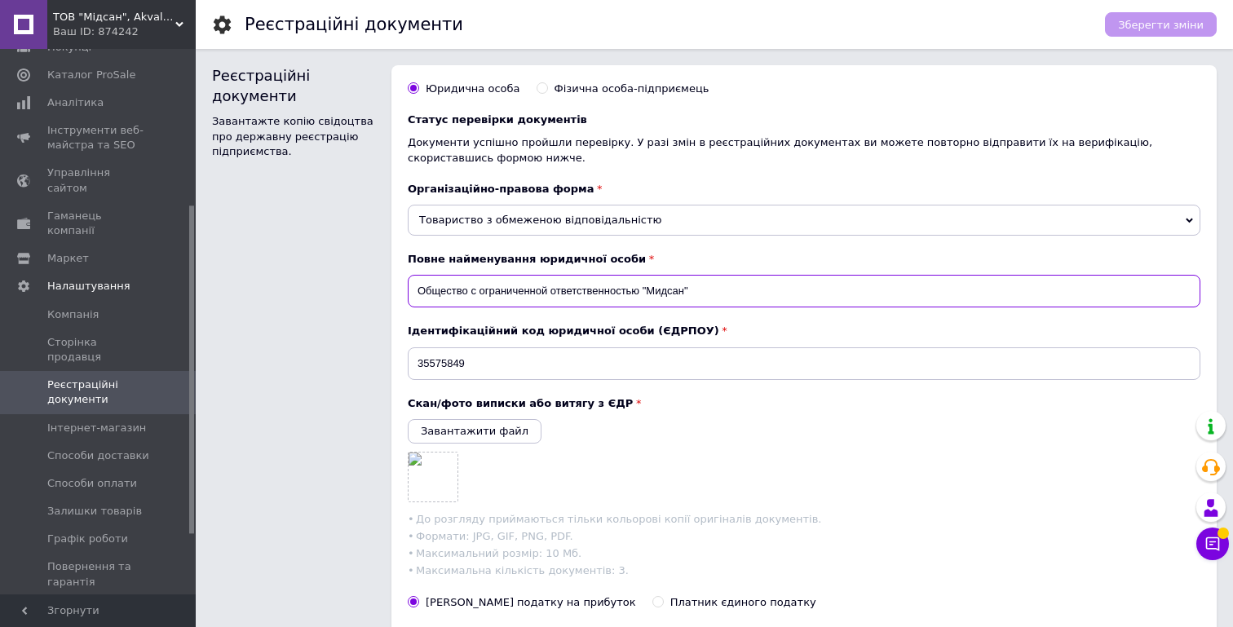
click at [534, 298] on input "Общество с ограниченной ответственностью "Мидсан"" at bounding box center [804, 291] width 793 height 33
click at [521, 293] on input "Общество с ограниченной ответственностью "Мидсан"" at bounding box center [804, 291] width 793 height 33
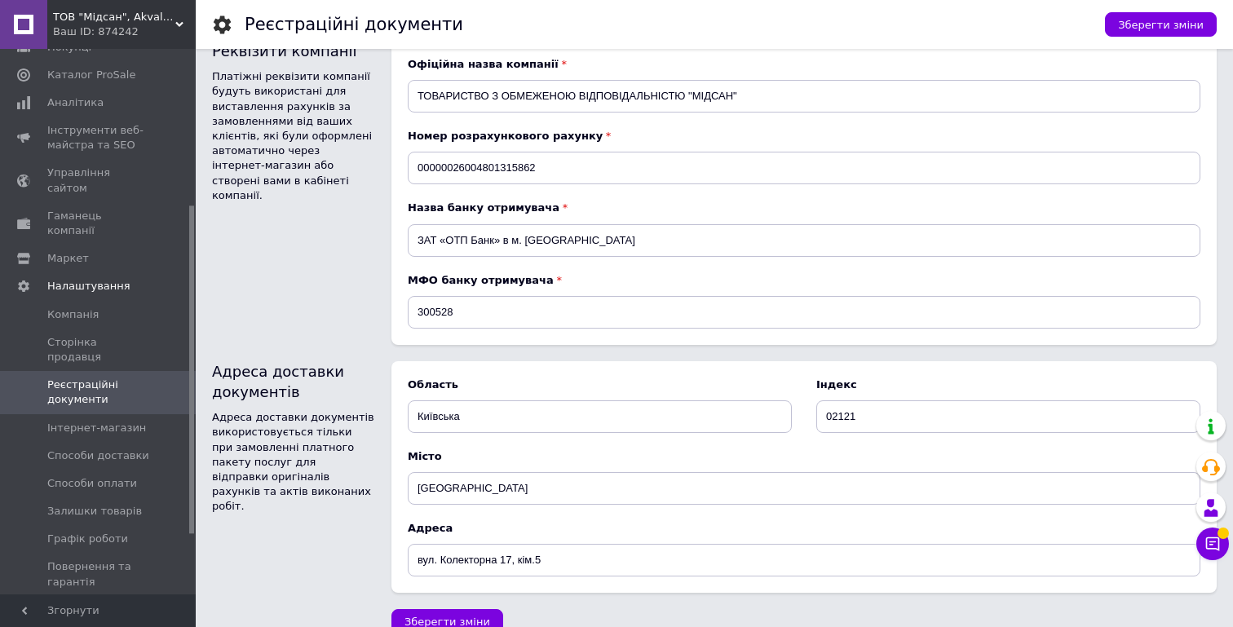
scroll to position [943, 0]
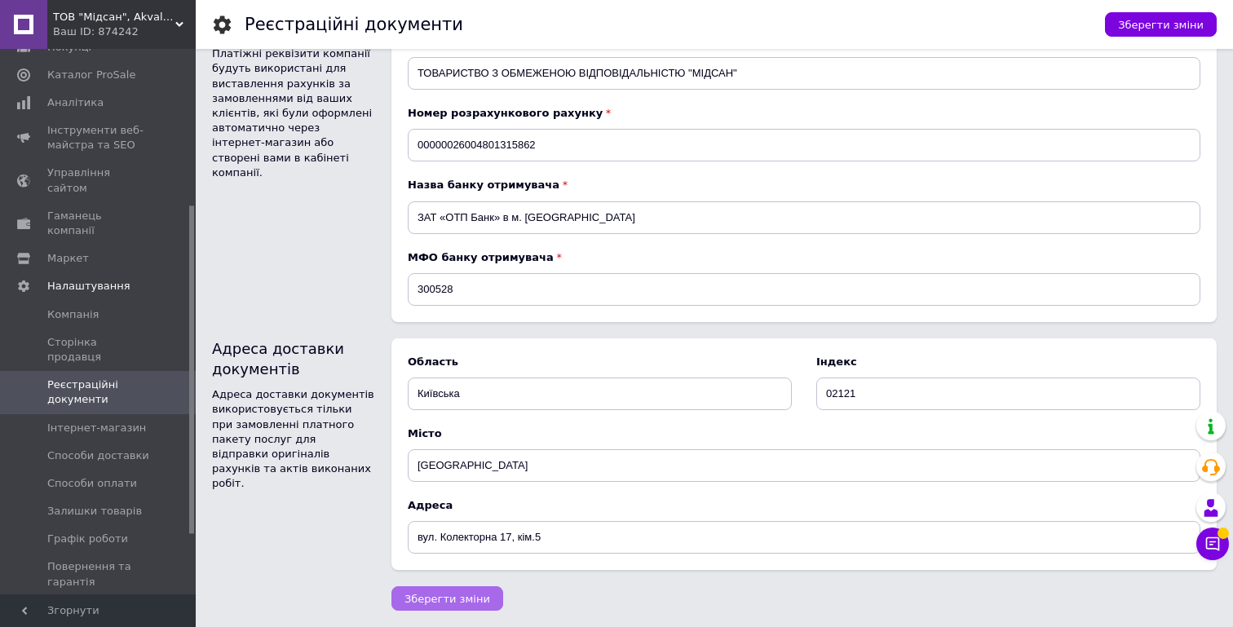
type input "ТОВ Мідсан"
click at [463, 596] on span "Зберегти зміни" at bounding box center [447, 599] width 86 height 12
